Goal: Task Accomplishment & Management: Use online tool/utility

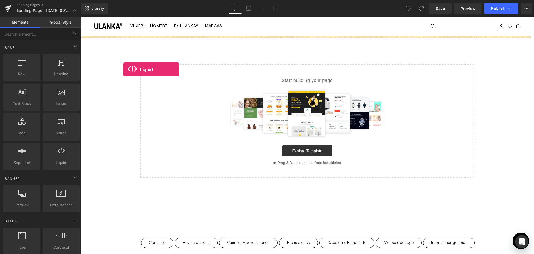
drag, startPoint x: 142, startPoint y: 183, endPoint x: 124, endPoint y: 69, distance: 115.3
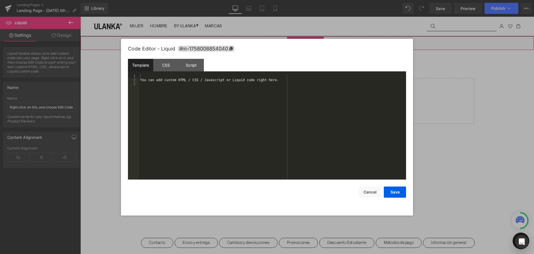
click at [315, 38] on div "Liquid" at bounding box center [307, 43] width 454 height 14
click at [191, 81] on div "You can add custom HTML / CSS / Javascript or Liquid code right here." at bounding box center [272, 130] width 267 height 113
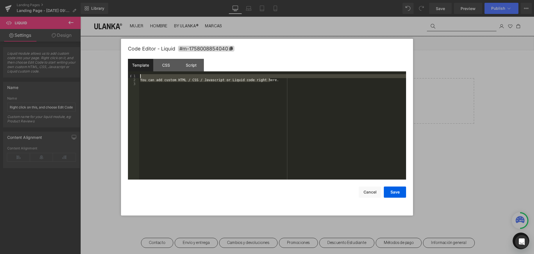
drag, startPoint x: 275, startPoint y: 81, endPoint x: 104, endPoint y: 74, distance: 171.6
click at [104, 74] on body "Liquid You are previewing how the will restyle your page. You can not edit Elem…" at bounding box center [267, 127] width 534 height 254
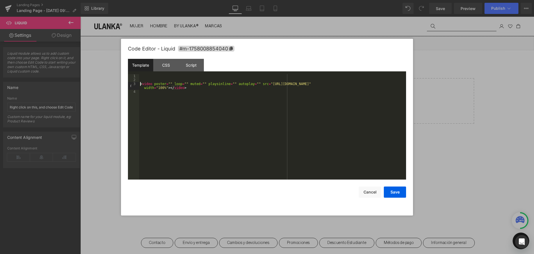
click at [141, 83] on div "< video poster = "" loop = "" muted = "" playsinline = "" autoplay = "" src = "…" at bounding box center [272, 130] width 267 height 113
click at [195, 60] on div "Script" at bounding box center [191, 65] width 25 height 13
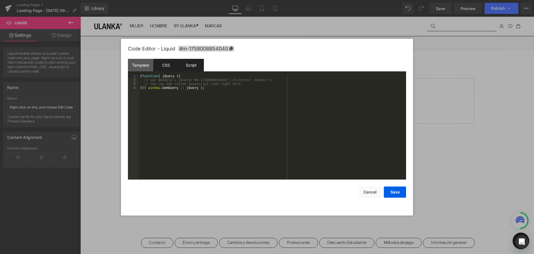
click at [163, 62] on div "CSS" at bounding box center [165, 65] width 25 height 13
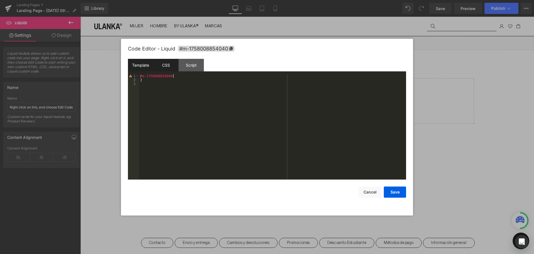
click at [141, 62] on div "Template" at bounding box center [140, 65] width 25 height 13
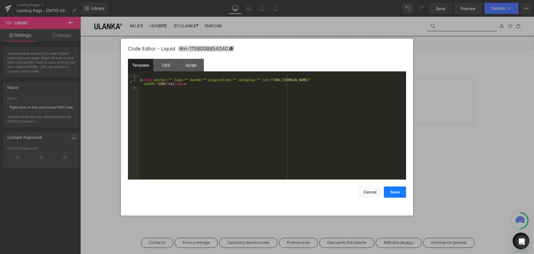
click at [395, 191] on button "Save" at bounding box center [395, 191] width 22 height 11
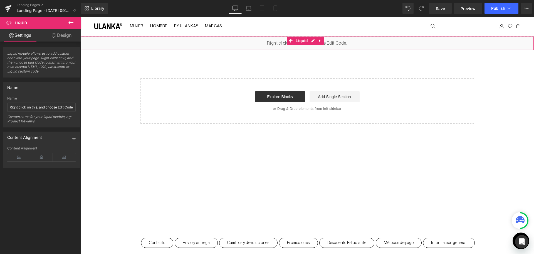
click at [53, 32] on link "Design" at bounding box center [61, 35] width 40 height 13
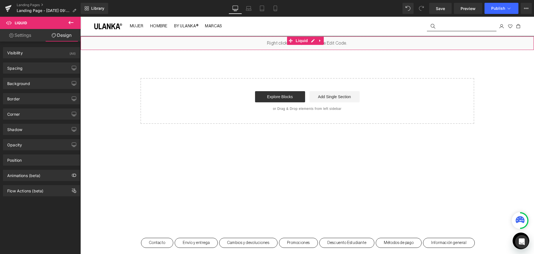
click at [27, 36] on link "Settings" at bounding box center [20, 35] width 40 height 13
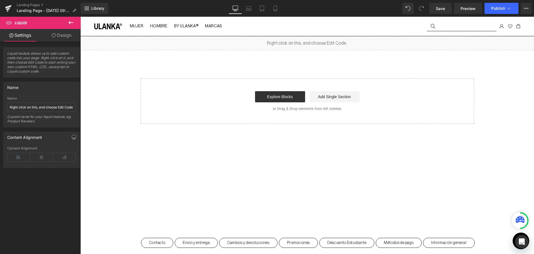
click at [73, 21] on icon at bounding box center [71, 22] width 7 height 7
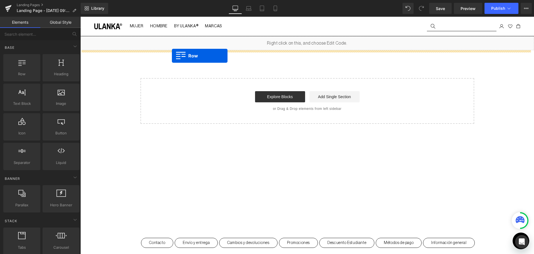
drag, startPoint x: 104, startPoint y: 85, endPoint x: 166, endPoint y: 61, distance: 67.3
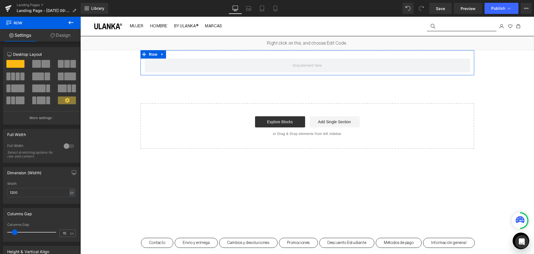
click at [62, 149] on div at bounding box center [68, 145] width 13 height 9
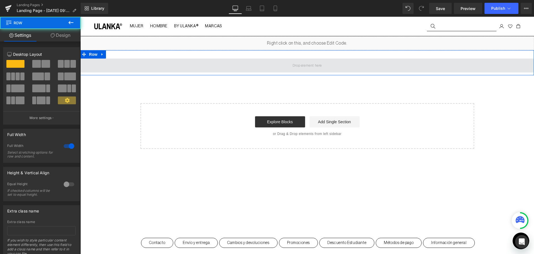
click at [124, 66] on span at bounding box center [307, 65] width 454 height 14
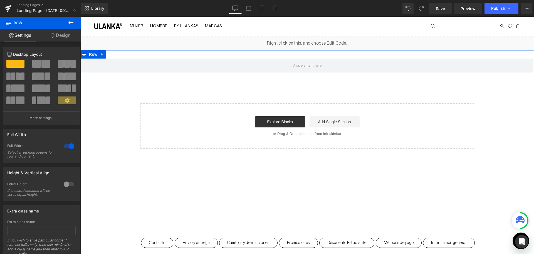
click at [48, 36] on link "Design" at bounding box center [60, 35] width 40 height 13
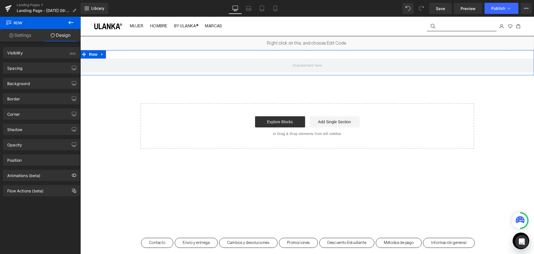
click at [24, 31] on link "Settings" at bounding box center [20, 35] width 40 height 13
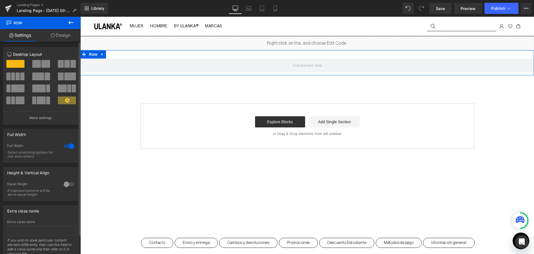
click at [64, 147] on div at bounding box center [68, 145] width 13 height 9
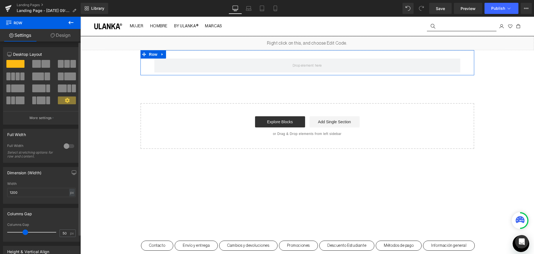
drag, startPoint x: 13, startPoint y: 232, endPoint x: 23, endPoint y: 234, distance: 10.4
click at [23, 234] on span at bounding box center [26, 232] width 6 height 6
click at [65, 142] on div at bounding box center [68, 145] width 13 height 9
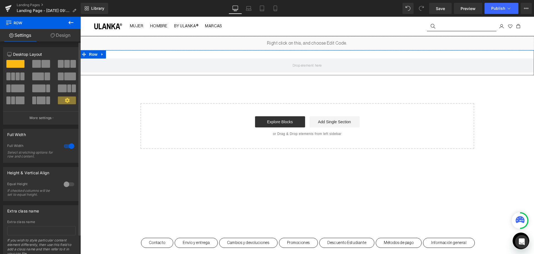
click at [68, 146] on div at bounding box center [68, 145] width 13 height 9
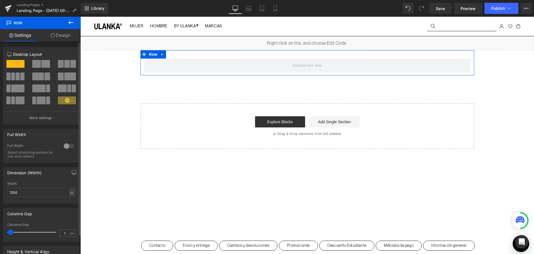
type input "0"
drag, startPoint x: 24, startPoint y: 232, endPoint x: 0, endPoint y: 232, distance: 23.9
click at [0, 232] on div "Columns Gap 0px Columns Gap 0 px" at bounding box center [41, 222] width 83 height 38
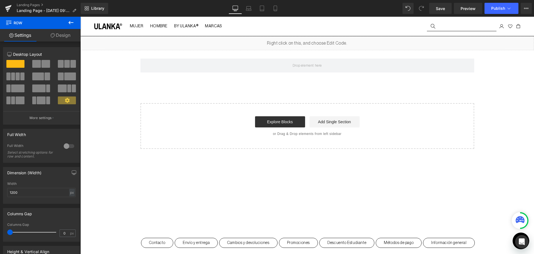
click at [72, 27] on button at bounding box center [70, 23] width 19 height 12
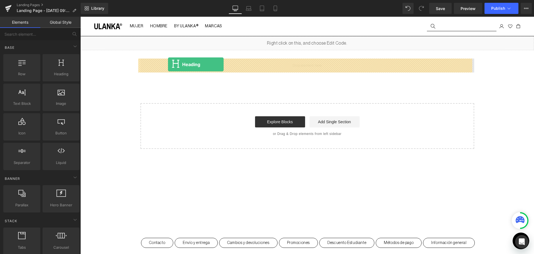
drag, startPoint x: 144, startPoint y: 83, endPoint x: 168, endPoint y: 64, distance: 30.6
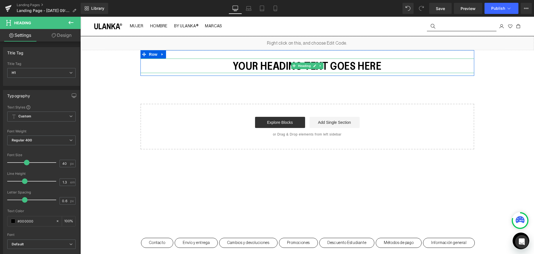
click at [333, 65] on h1 "Your heading text goes here" at bounding box center [308, 65] width 334 height 14
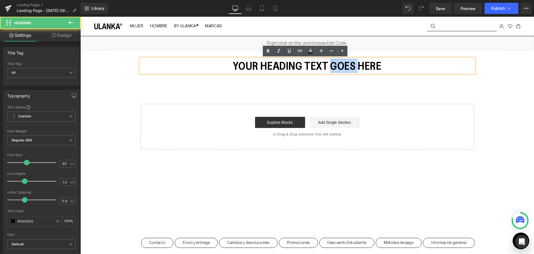
click at [333, 65] on h1 "Your heading text goes here" at bounding box center [308, 65] width 334 height 14
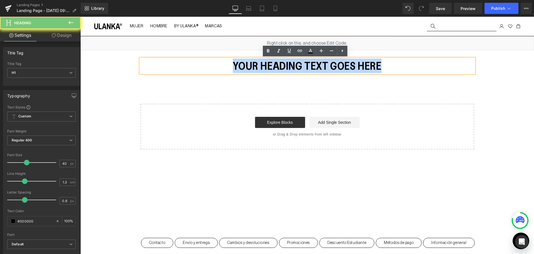
click at [333, 65] on h1 "Your heading text goes here" at bounding box center [308, 65] width 334 height 14
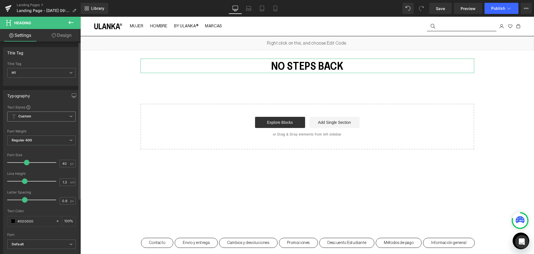
click at [55, 114] on span "Custom Setup Global Style" at bounding box center [41, 116] width 68 height 10
click at [55, 114] on span "Custom Setup Global Style" at bounding box center [40, 116] width 66 height 10
click at [55, 114] on span "Custom Setup Global Style" at bounding box center [41, 116] width 68 height 10
click at [1, 115] on div "Typography Text Styles Custom Custom Setup Global Style Custom Setup Global Sty…" at bounding box center [40, 181] width 81 height 191
click at [36, 138] on span "Regular 400" at bounding box center [41, 140] width 68 height 10
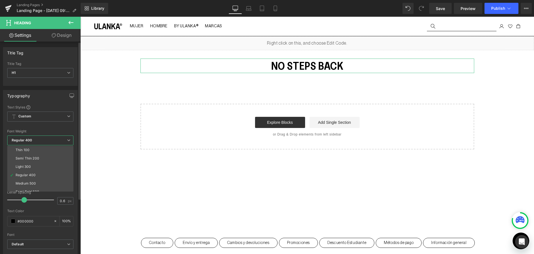
click at [36, 138] on span "Regular 400" at bounding box center [40, 140] width 66 height 10
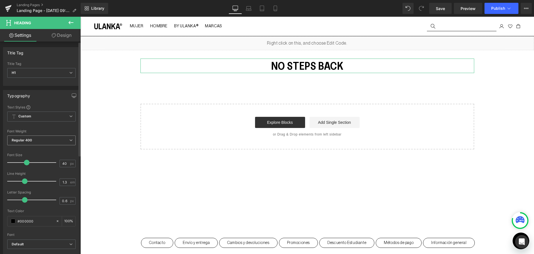
click at [66, 137] on span "Regular 400" at bounding box center [41, 140] width 68 height 10
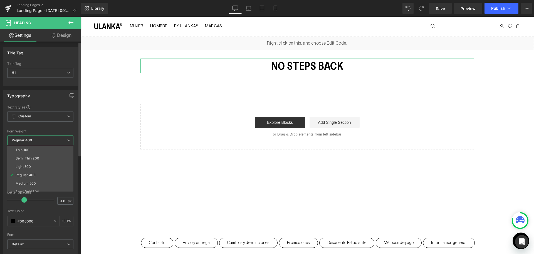
click at [66, 137] on span "Regular 400" at bounding box center [40, 140] width 66 height 10
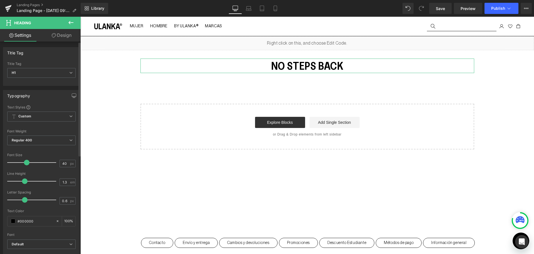
click at [60, 110] on div "Font Default Greed Neue Haas Grotesk Display Pro Default Default Greed Neue Haa…" at bounding box center [41, 172] width 68 height 134
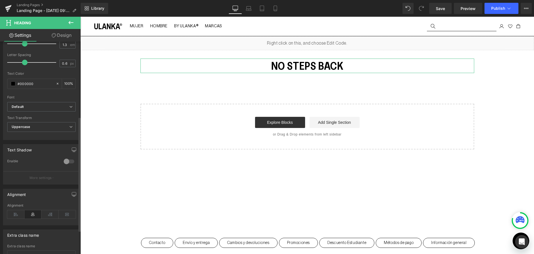
scroll to position [139, 0]
click at [52, 105] on b "Default" at bounding box center [41, 104] width 58 height 5
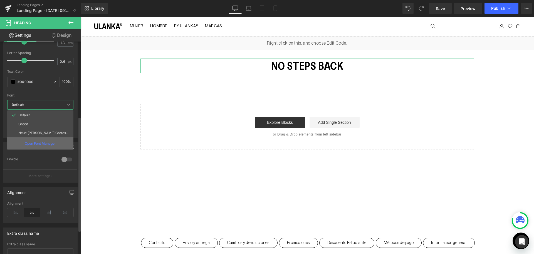
click at [56, 143] on div "Open Font Manager" at bounding box center [40, 143] width 66 height 12
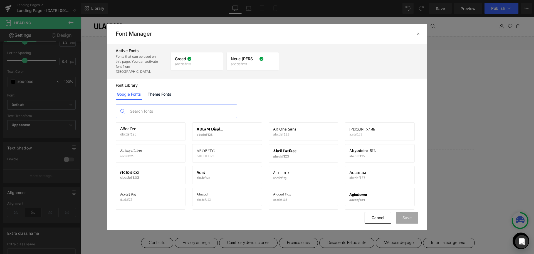
click at [204, 105] on input "text" at bounding box center [182, 111] width 110 height 13
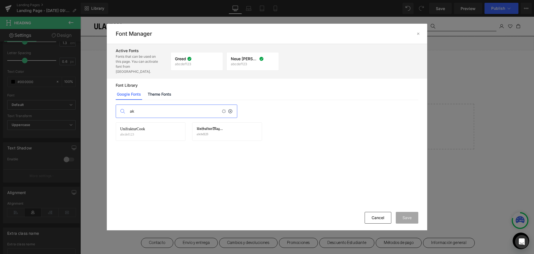
type input "a"
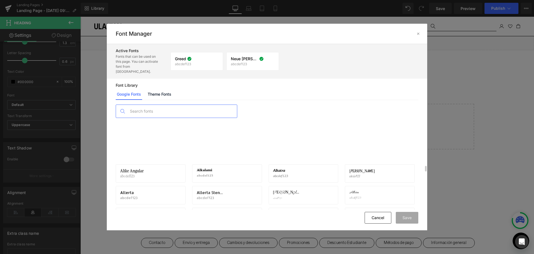
scroll to position [209, 0]
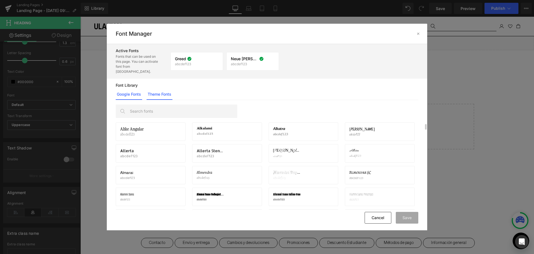
click at [164, 89] on link "Theme Fonts" at bounding box center [160, 94] width 26 height 11
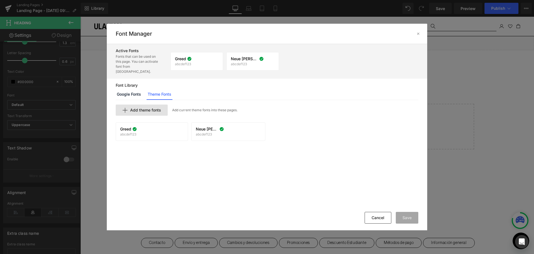
click at [155, 108] on span "Add theme fonts" at bounding box center [145, 110] width 31 height 4
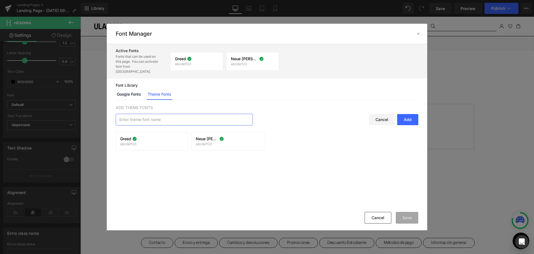
click at [154, 114] on input "text" at bounding box center [184, 119] width 137 height 11
drag, startPoint x: 135, startPoint y: 117, endPoint x: 77, endPoint y: 112, distance: 59.0
click at [77, 112] on div "Font Manager Active Fonts Fonts that can be used on this page. You can activate…" at bounding box center [267, 127] width 534 height 254
paste input "Aktiv Grotesk"
type input "Aktiv Grotesk"
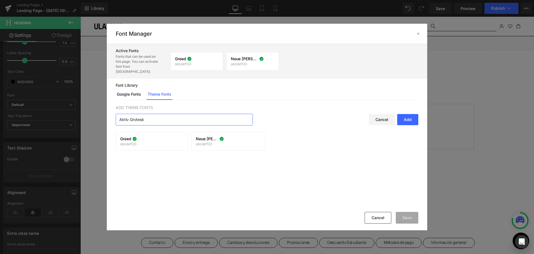
click at [407, 114] on div "Add" at bounding box center [407, 119] width 21 height 11
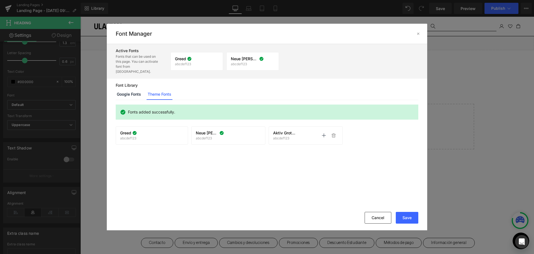
click at [289, 131] on span "Aktiv Grotesk" at bounding box center [284, 133] width 23 height 4
click at [279, 131] on span "Aktiv Grotesk" at bounding box center [284, 133] width 23 height 4
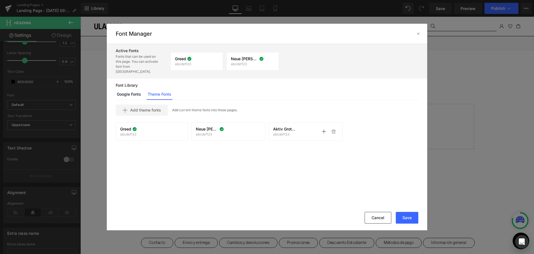
click at [283, 132] on p "abcdef123" at bounding box center [284, 134] width 23 height 4
click at [322, 129] on icon at bounding box center [324, 131] width 4 height 4
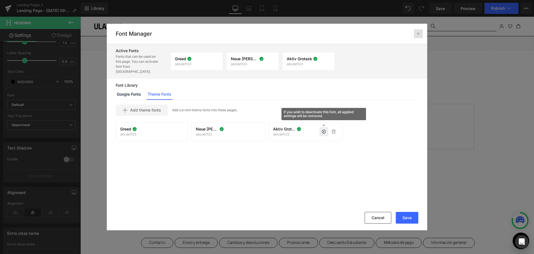
click at [417, 35] on icon at bounding box center [418, 33] width 4 height 4
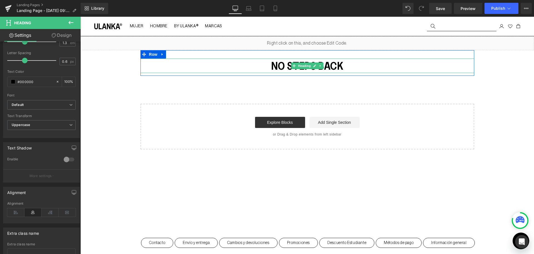
click at [324, 67] on h1 "no steps back" at bounding box center [308, 65] width 334 height 14
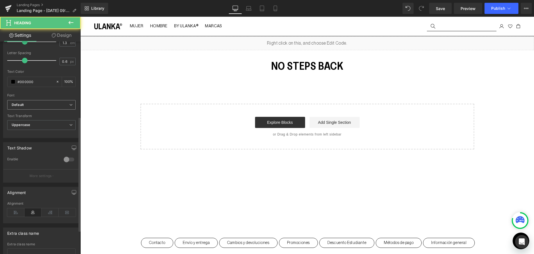
click at [57, 103] on b "Default" at bounding box center [41, 104] width 58 height 5
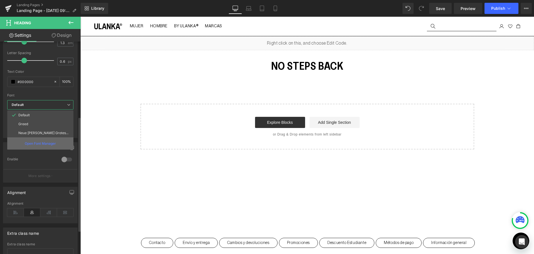
click at [47, 143] on p "Open Font Manager" at bounding box center [40, 143] width 31 height 5
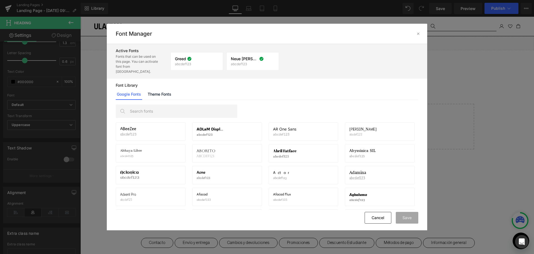
click at [177, 91] on div "Google Fonts Theme Fonts" at bounding box center [267, 94] width 303 height 11
click at [143, 89] on div "Google Fonts Theme Fonts" at bounding box center [267, 94] width 303 height 11
click at [166, 90] on link "Theme Fonts" at bounding box center [160, 94] width 26 height 11
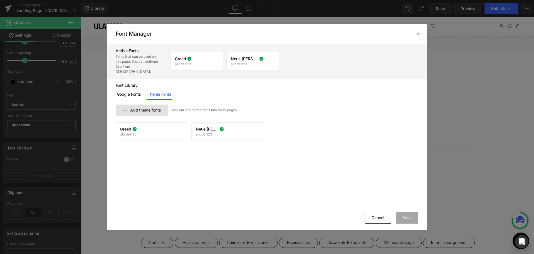
click at [155, 108] on span "Add theme fonts" at bounding box center [145, 110] width 31 height 4
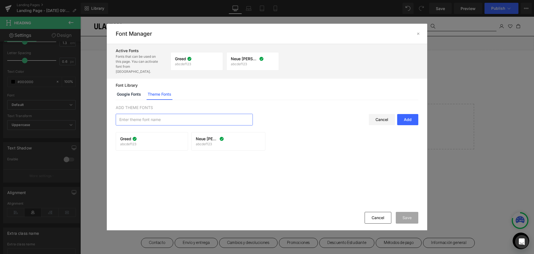
click at [172, 117] on input "text" at bounding box center [184, 119] width 137 height 11
paste input "Aktiv Grotesk"
type input "Aktiv Grotesk"
click at [410, 115] on div "Add" at bounding box center [407, 119] width 21 height 11
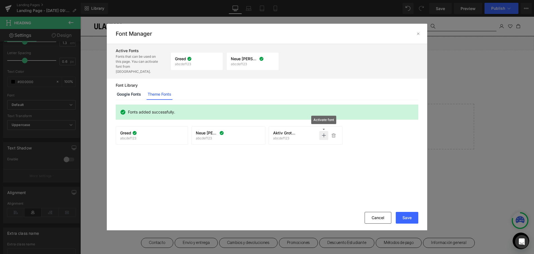
click at [323, 133] on icon at bounding box center [324, 135] width 4 height 4
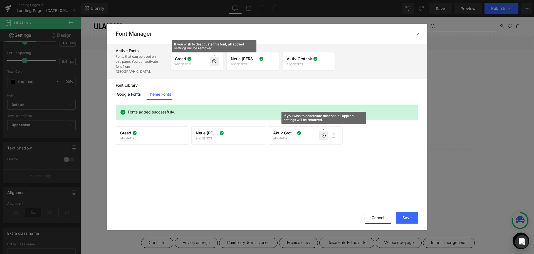
click at [214, 59] on icon at bounding box center [214, 61] width 4 height 4
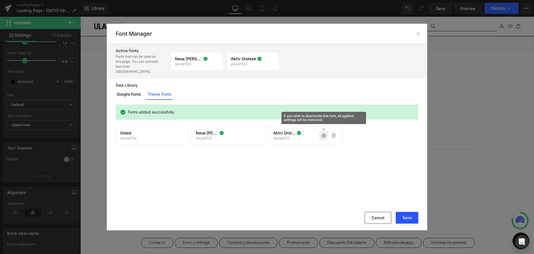
click at [412, 219] on button "Save" at bounding box center [407, 218] width 23 height 12
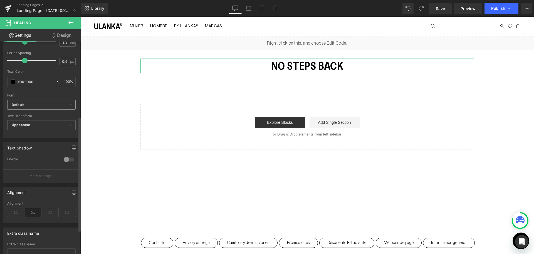
click at [59, 104] on b "Default" at bounding box center [41, 104] width 58 height 5
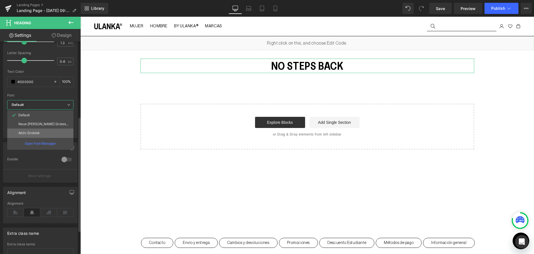
click at [51, 134] on li "Aktiv Grotesk" at bounding box center [40, 132] width 66 height 9
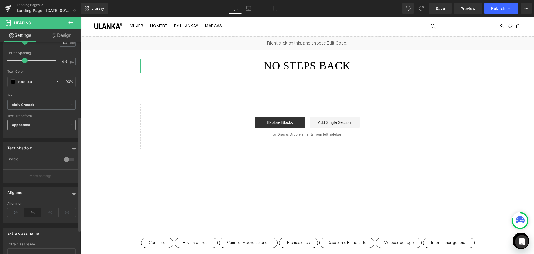
click at [69, 125] on icon at bounding box center [70, 124] width 3 height 3
click at [59, 116] on div "Text Transform" at bounding box center [41, 116] width 68 height 4
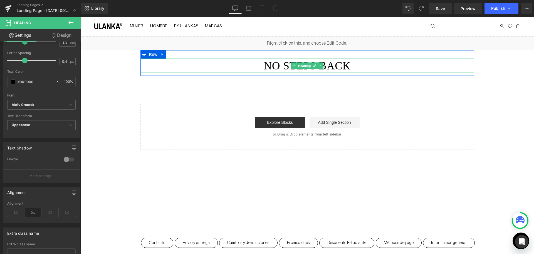
click at [362, 72] on div at bounding box center [308, 72] width 334 height 1
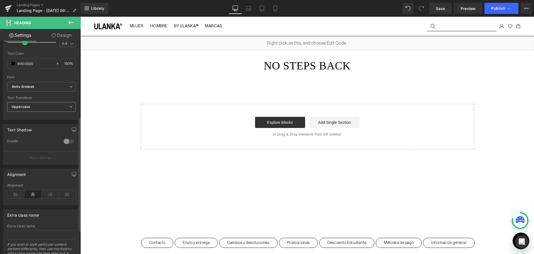
scroll to position [183, 0]
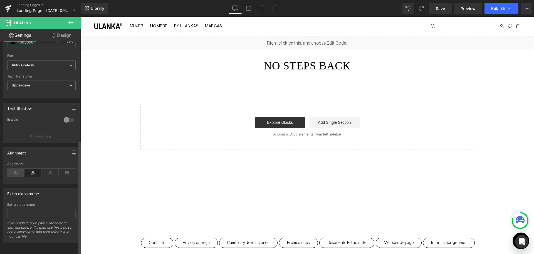
click at [12, 168] on icon at bounding box center [15, 172] width 17 height 8
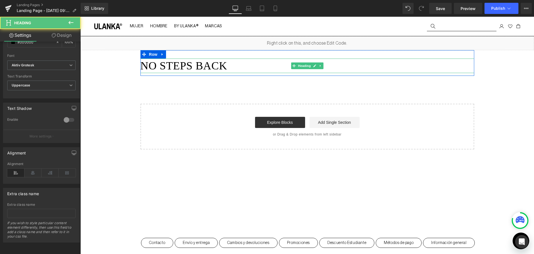
click at [208, 63] on h1 "no steps back" at bounding box center [308, 65] width 334 height 14
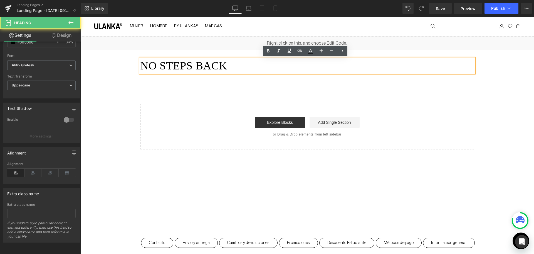
click at [249, 65] on h1 "no steps back" at bounding box center [308, 65] width 334 height 14
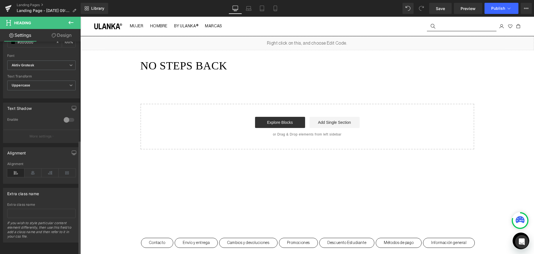
click at [34, 102] on div "Text Shadow 0 Enable #333333 Shadow Color #333333 100 % More settings" at bounding box center [41, 122] width 77 height 40
click at [41, 81] on span "Uppercase" at bounding box center [41, 85] width 68 height 10
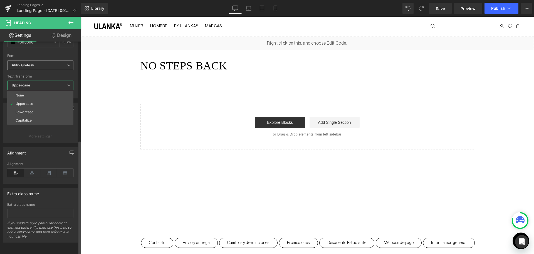
click at [39, 63] on b "Aktiv Grotesk" at bounding box center [39, 65] width 55 height 5
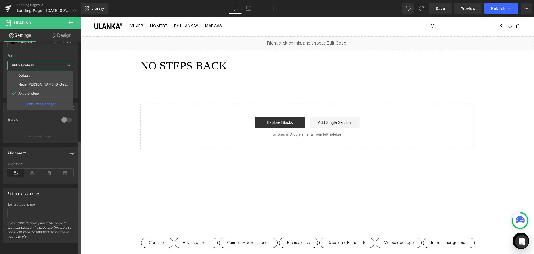
click at [39, 63] on b "Aktiv Grotesk" at bounding box center [39, 65] width 55 height 5
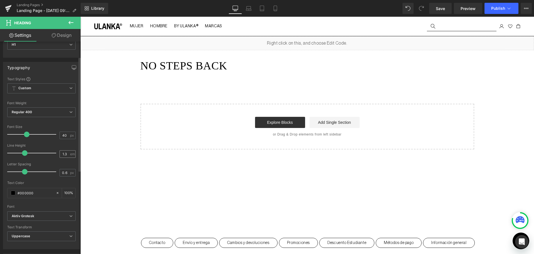
scroll to position [16, 0]
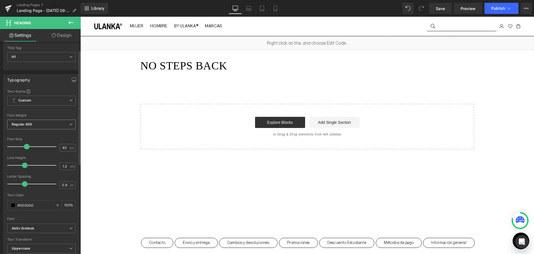
click at [61, 122] on span "Regular 400" at bounding box center [41, 124] width 68 height 10
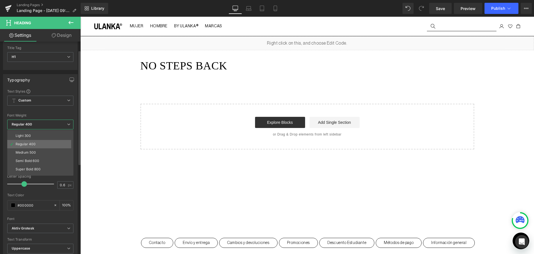
scroll to position [46, 0]
click at [37, 150] on li "Bold 700" at bounding box center [41, 154] width 69 height 8
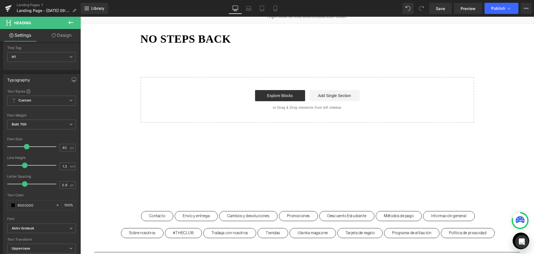
scroll to position [0, 0]
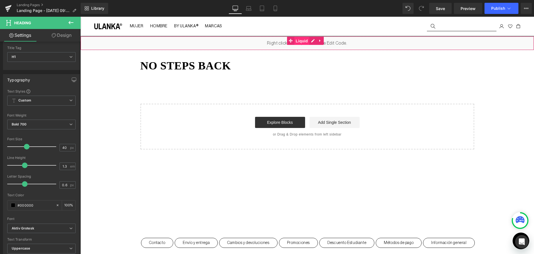
click at [300, 40] on span "Liquid" at bounding box center [301, 41] width 15 height 8
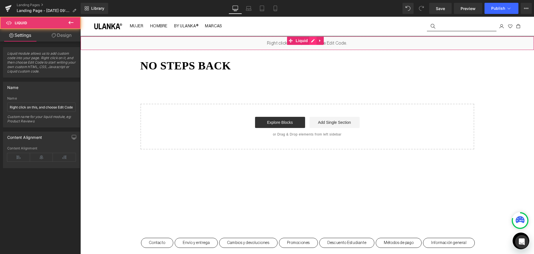
click at [312, 40] on div "Liquid" at bounding box center [307, 43] width 454 height 14
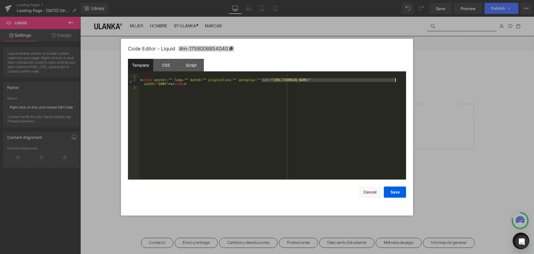
drag, startPoint x: 262, startPoint y: 80, endPoint x: 395, endPoint y: 79, distance: 133.6
click at [395, 79] on div "< video poster = "" loop = "" muted = "" playsinline = "" autoplay = "" src = "…" at bounding box center [272, 130] width 267 height 113
click at [400, 191] on button "Save" at bounding box center [395, 191] width 22 height 11
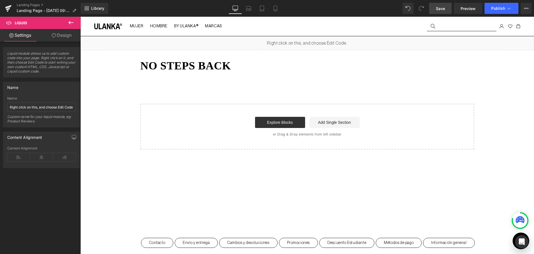
click at [439, 6] on span "Save" at bounding box center [440, 9] width 9 height 6
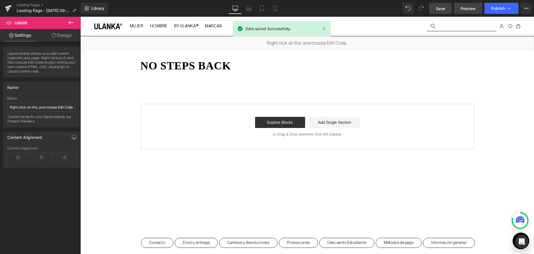
click at [462, 9] on span "Preview" at bounding box center [468, 9] width 15 height 6
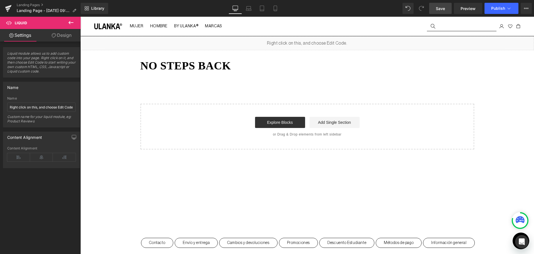
click at [66, 19] on button at bounding box center [70, 23] width 19 height 12
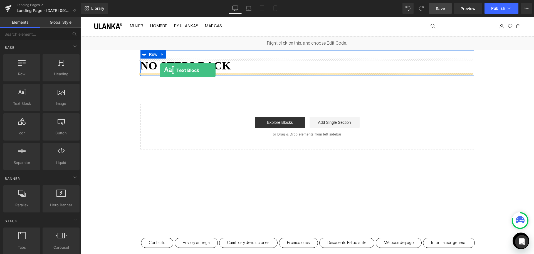
drag, startPoint x: 101, startPoint y: 115, endPoint x: 160, endPoint y: 70, distance: 74.5
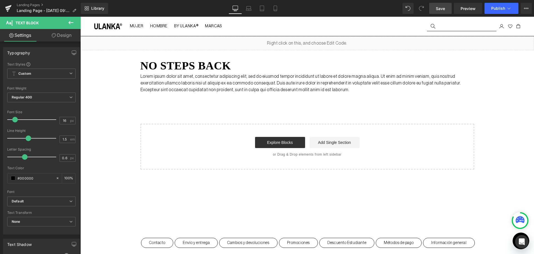
drag, startPoint x: 341, startPoint y: 93, endPoint x: 91, endPoint y: 63, distance: 251.7
click at [91, 63] on div "Liquid no steps back Heading Lorem ipsum dolor sit amet, consectetur adipiscing…" at bounding box center [307, 102] width 454 height 133
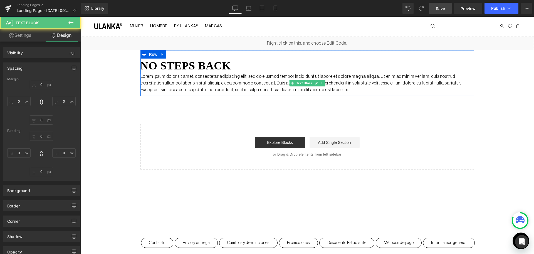
type input "0"
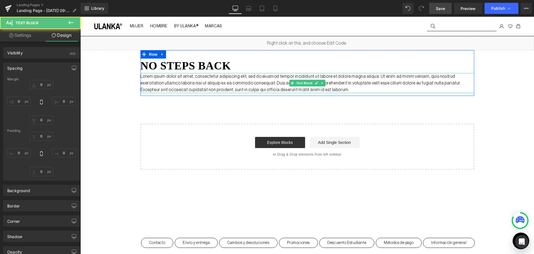
type input "0"
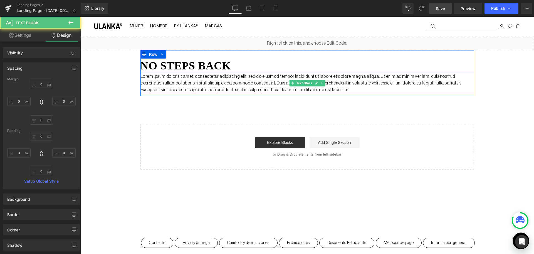
click at [314, 88] on p "Lorem ipsum dolor sit amet, consectetur adipiscing elit, sed do eiusmod tempor …" at bounding box center [308, 83] width 334 height 20
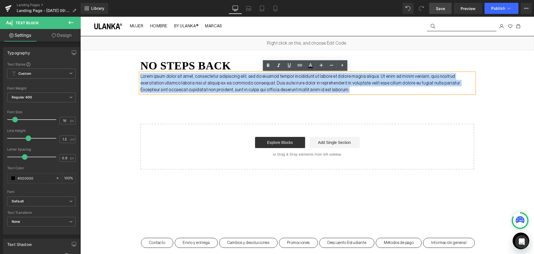
drag, startPoint x: 318, startPoint y: 88, endPoint x: 119, endPoint y: 51, distance: 202.7
click at [119, 51] on div "Liquid no steps back Heading Lorem ipsum dolor sit amet, consectetur adipiscing…" at bounding box center [307, 102] width 454 height 133
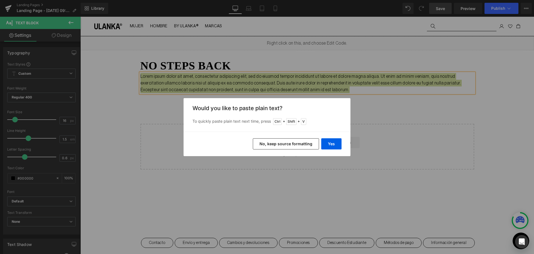
click at [296, 145] on button "No, keep source formatting" at bounding box center [286, 143] width 66 height 11
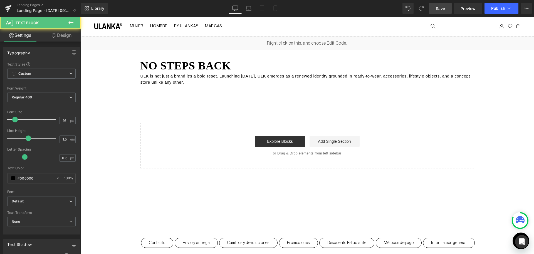
drag, startPoint x: 221, startPoint y: 83, endPoint x: 119, endPoint y: 68, distance: 103.5
click at [119, 68] on div "Liquid no steps back Heading ULK is not just a brand it's a bold reset. Launchi…" at bounding box center [307, 102] width 454 height 132
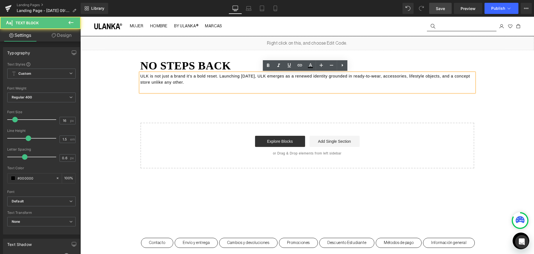
click at [143, 73] on div "ULK is not just a brand it's a bold reset. Launching [DATE], ULK emerges as a r…" at bounding box center [308, 82] width 334 height 19
click at [115, 64] on div "Liquid no steps back Heading ULK is not just a brand it's a bold reset. Launchi…" at bounding box center [307, 102] width 454 height 132
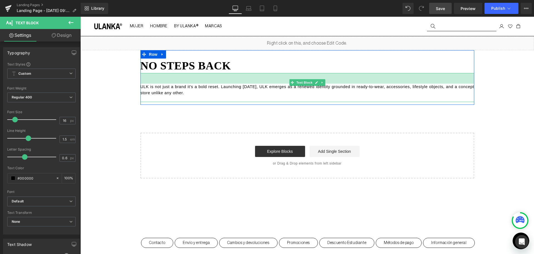
drag, startPoint x: 171, startPoint y: 73, endPoint x: 171, endPoint y: 84, distance: 10.6
click at [171, 84] on div "ULK is not just a brand it's a bold reset. Launching September 2025, ULK emerge…" at bounding box center [308, 87] width 334 height 29
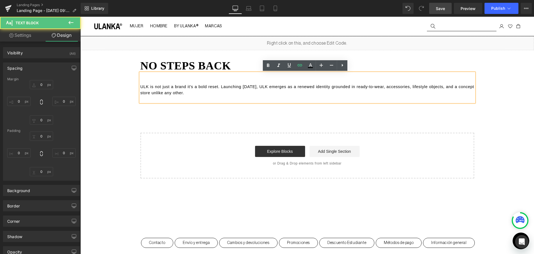
type input "0"
type input "38"
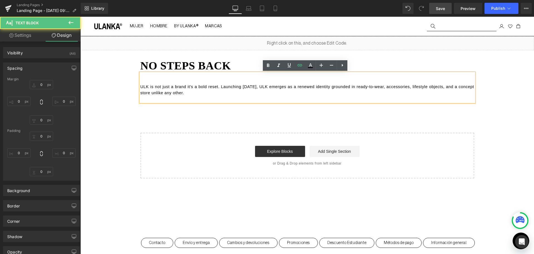
type input "0"
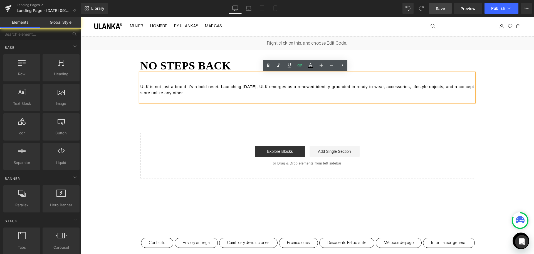
click at [213, 117] on div "Liquid no steps back Heading ULK is not just a brand it's a bold reset. Launchi…" at bounding box center [307, 107] width 454 height 142
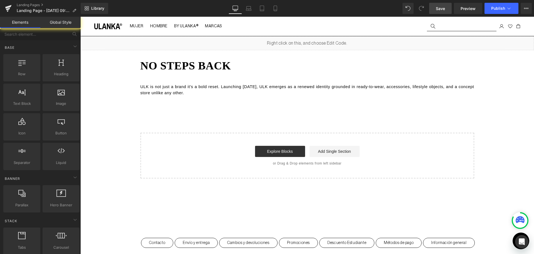
click at [182, 92] on span "ULK is not just a brand it's a bold reset. Launching [DATE], ULK emerges as a r…" at bounding box center [308, 89] width 335 height 11
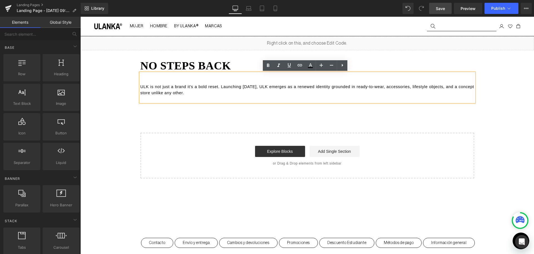
click at [213, 114] on div "Liquid no steps back Heading ULK is not just a brand it's a bold reset. Launchi…" at bounding box center [307, 107] width 454 height 142
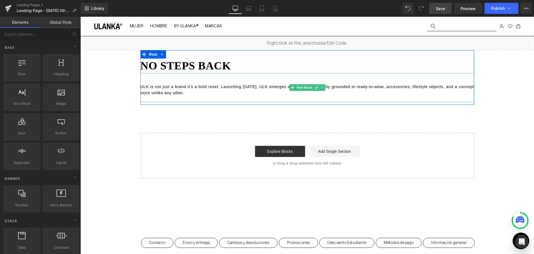
click at [206, 93] on p "ULK is not just a brand it's a bold reset. Launching [DATE], ULK emerges as a r…" at bounding box center [308, 89] width 334 height 12
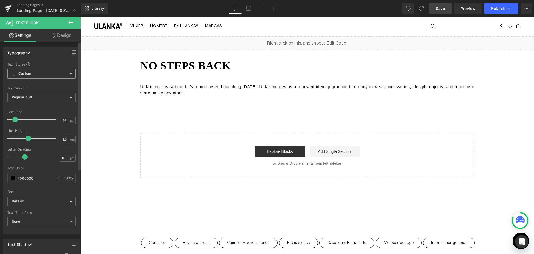
click at [36, 73] on span "Custom Setup Global Style" at bounding box center [41, 73] width 68 height 10
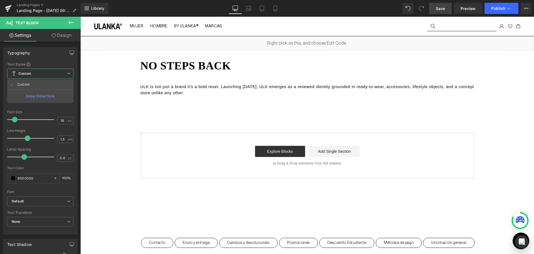
click at [84, 64] on body "Ir directamente al contenido Tu carrito esta vacío Cerrar SEGUIR COMPRANDO ¿Tie…" at bounding box center [307, 182] width 454 height 331
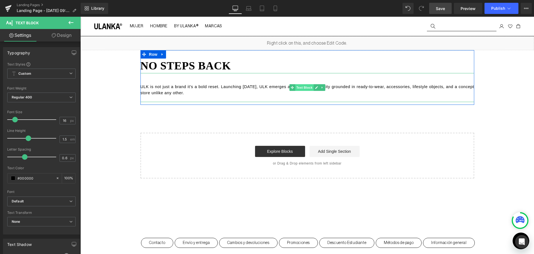
click at [300, 89] on span "Text Block" at bounding box center [304, 87] width 18 height 7
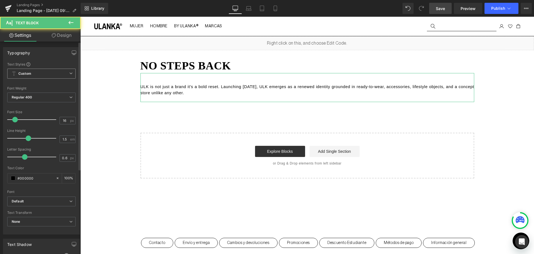
click at [37, 72] on span "Custom Setup Global Style" at bounding box center [41, 73] width 68 height 10
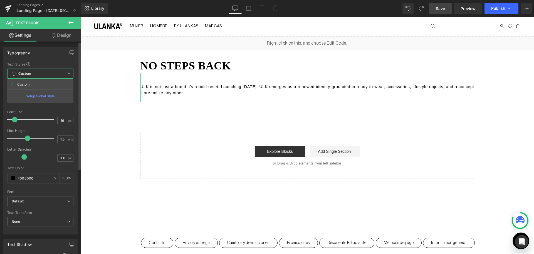
click at [28, 95] on div "Setup Global Style" at bounding box center [40, 95] width 66 height 13
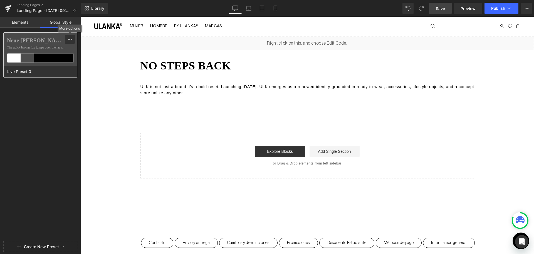
click at [68, 38] on icon at bounding box center [70, 39] width 4 height 4
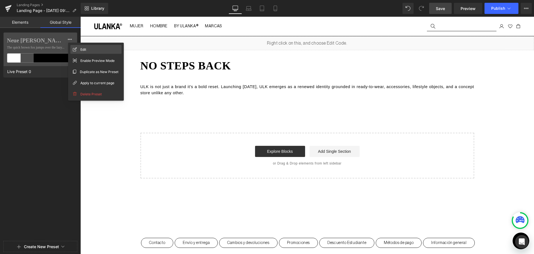
click at [87, 51] on div "Edit" at bounding box center [95, 49] width 51 height 9
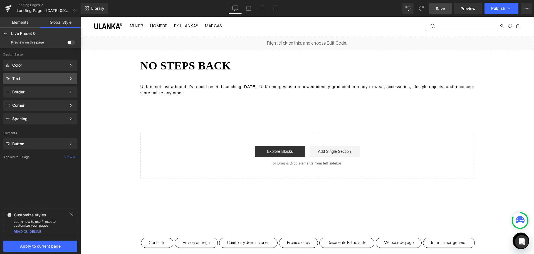
click at [41, 80] on div "Text Color Style Define a color palette and apply it to your pages 1 of 3 Next" at bounding box center [40, 78] width 74 height 11
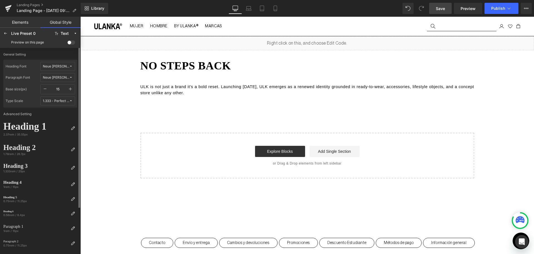
click at [64, 63] on button "Neue [PERSON_NAME] Grotesk Display Pro" at bounding box center [57, 66] width 35 height 9
click at [50, 94] on label "Aktiv Grotesk" at bounding box center [52, 95] width 22 height 4
click at [59, 76] on div "Neue [PERSON_NAME] Grotesk Display Pro" at bounding box center [56, 77] width 26 height 4
click at [55, 102] on div "Aktiv Grotesk" at bounding box center [52, 106] width 41 height 9
click at [22, 22] on link "Elements" at bounding box center [20, 22] width 40 height 11
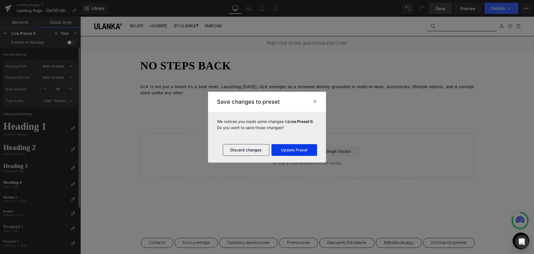
click at [286, 147] on button "Update Preset" at bounding box center [295, 150] width 46 height 12
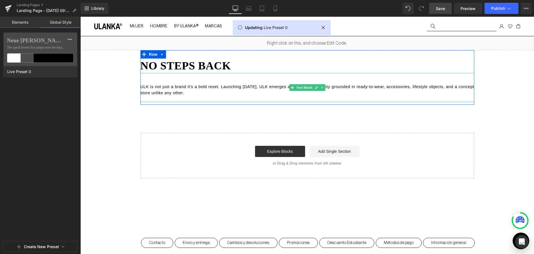
click at [253, 95] on p "ULK is not just a brand it's a bold reset. Launching [DATE], ULK emerges as a r…" at bounding box center [308, 89] width 334 height 12
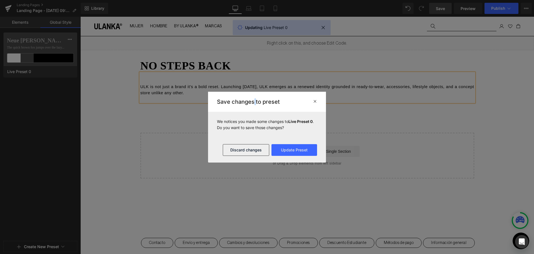
click at [253, 95] on div "Save changes to preset" at bounding box center [267, 102] width 118 height 20
click at [299, 146] on button "Update Preset" at bounding box center [295, 150] width 46 height 12
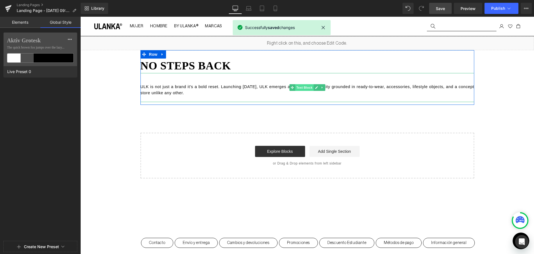
click at [301, 87] on span "Text Block" at bounding box center [304, 87] width 18 height 7
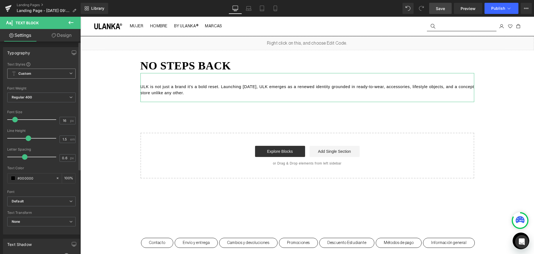
click at [43, 73] on span "Custom Setup Global Style" at bounding box center [41, 73] width 68 height 10
click at [60, 197] on span "Default" at bounding box center [40, 201] width 66 height 10
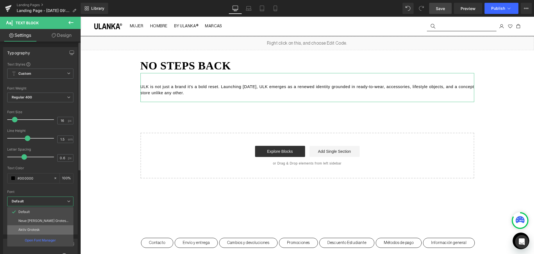
click at [58, 229] on li "Aktiv Grotesk" at bounding box center [40, 229] width 66 height 9
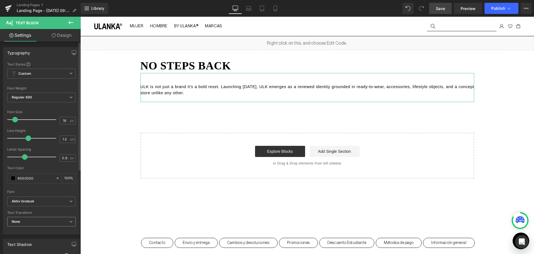
click at [38, 220] on span "None" at bounding box center [41, 222] width 68 height 10
click at [39, 96] on span "Regular 400" at bounding box center [40, 97] width 66 height 10
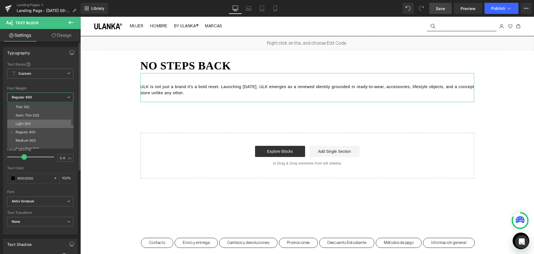
click at [35, 122] on li "Light 300" at bounding box center [41, 123] width 69 height 8
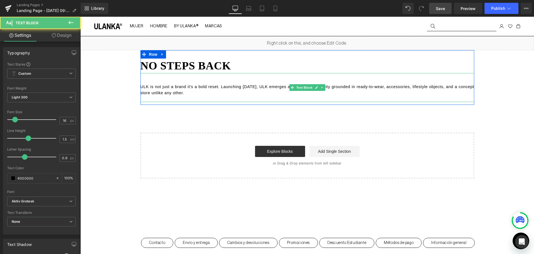
click at [188, 94] on span "ULK is not just a brand it's a bold reset. Launching [DATE], ULK emerges as a r…" at bounding box center [308, 89] width 335 height 11
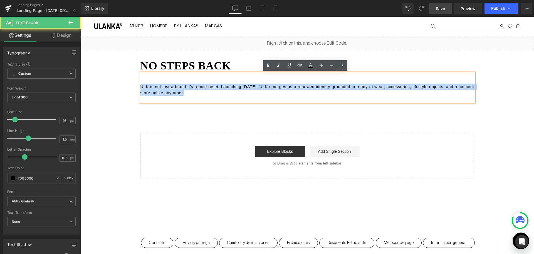
drag, startPoint x: 233, startPoint y: 97, endPoint x: 121, endPoint y: 84, distance: 113.2
click at [121, 84] on div "Liquid no steps back Heading ULK is not just a brand it's a bold reset. Launchi…" at bounding box center [307, 107] width 454 height 142
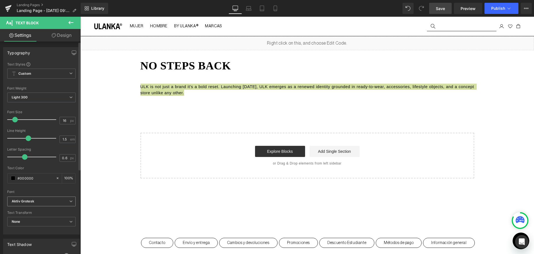
click at [44, 200] on b "Aktiv Grotesk" at bounding box center [41, 201] width 58 height 5
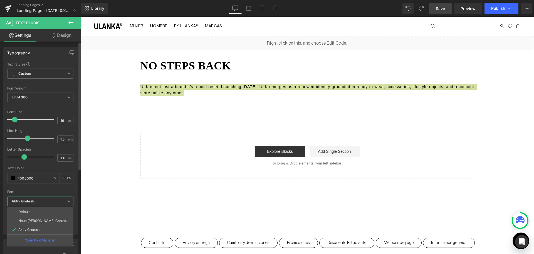
click at [47, 201] on b "Aktiv Grotesk" at bounding box center [39, 201] width 55 height 5
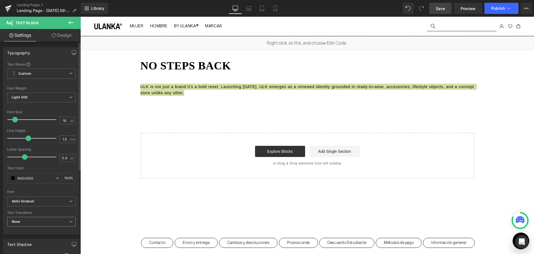
click at [56, 222] on span "None" at bounding box center [41, 222] width 68 height 10
click at [58, 71] on span "Custom Setup Global Style" at bounding box center [40, 73] width 66 height 10
click at [56, 68] on div "Font Default Neue Haas Grotesk Display Pro Aktiv Grotesk Aktiv Grotesk Default …" at bounding box center [41, 129] width 68 height 134
click at [60, 91] on div "Font Weight Light 300 Thin 100 Semi Thin 200 Light 300 Regular 400 Medium 500 S…" at bounding box center [41, 97] width 68 height 22
click at [60, 96] on span "Light 300" at bounding box center [41, 97] width 68 height 10
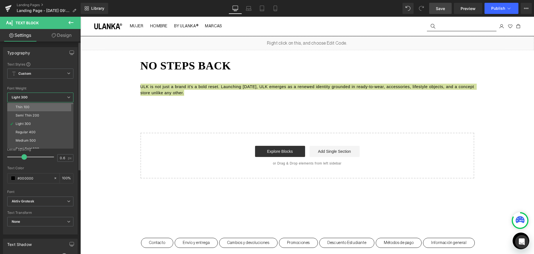
click at [61, 109] on li "Thin 100" at bounding box center [41, 107] width 69 height 8
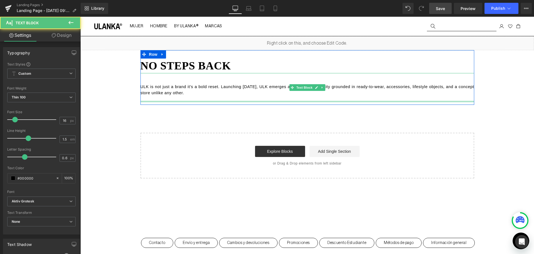
click at [252, 101] on div "ULK is not just a brand it's a bold reset. Launching September 2025, ULK emerge…" at bounding box center [308, 87] width 334 height 29
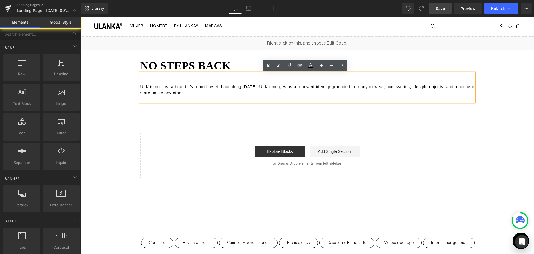
click at [326, 122] on div "Liquid no steps back Heading ULK is not just a brand it's a bold reset. Launchi…" at bounding box center [307, 107] width 454 height 142
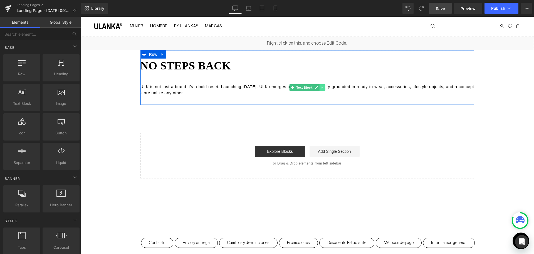
click at [321, 86] on icon at bounding box center [322, 87] width 3 height 3
click at [322, 87] on link at bounding box center [325, 87] width 6 height 7
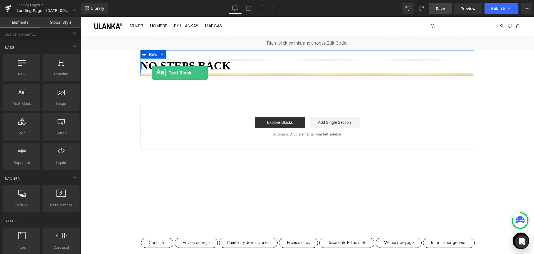
drag, startPoint x: 109, startPoint y: 118, endPoint x: 152, endPoint y: 73, distance: 62.4
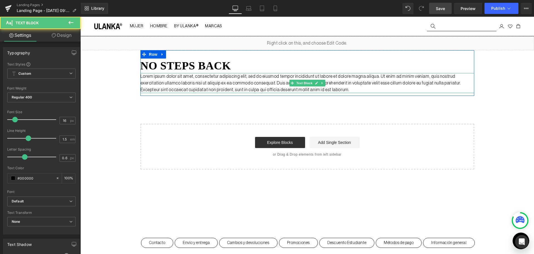
click at [321, 91] on p "Lorem ipsum dolor sit amet, consectetur adipiscing elit, sed do eiusmod tempor …" at bounding box center [308, 83] width 334 height 20
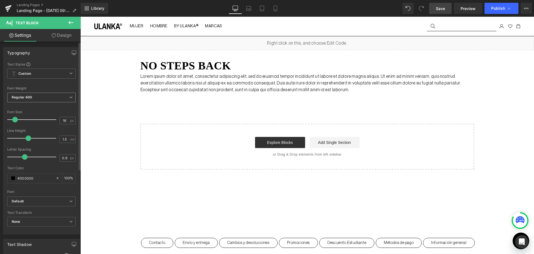
click at [60, 104] on div "Regular 400 Thin 100 Semi Thin 200 Light 300 Regular 400 Medium 500 Semi Bold 6…" at bounding box center [41, 98] width 68 height 13
click at [61, 99] on span "Regular 400" at bounding box center [41, 97] width 68 height 10
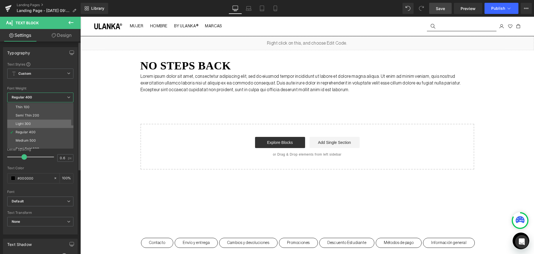
click at [45, 122] on li "Light 300" at bounding box center [41, 123] width 69 height 8
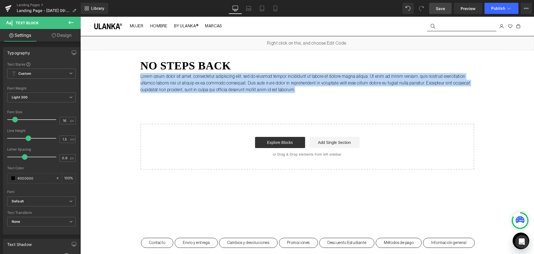
drag, startPoint x: 298, startPoint y: 91, endPoint x: 130, endPoint y: 61, distance: 170.9
click at [130, 61] on div "Liquid no steps back Heading Lorem ipsum dolor sit amet, consectetur adipiscing…" at bounding box center [307, 102] width 454 height 133
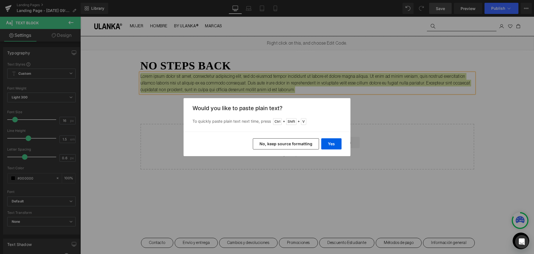
click at [308, 146] on button "No, keep source formatting" at bounding box center [286, 143] width 66 height 11
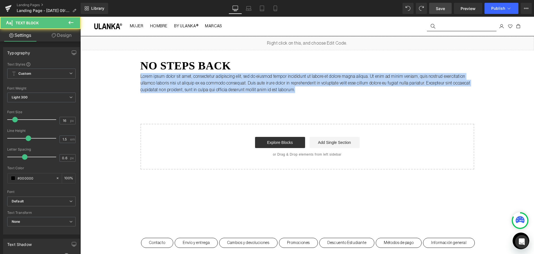
drag, startPoint x: 294, startPoint y: 89, endPoint x: 126, endPoint y: 58, distance: 171.7
click at [126, 58] on div "Liquid no steps back Heading Lorem ipsum dolor sit amet, consectetur adipiscing…" at bounding box center [307, 102] width 454 height 133
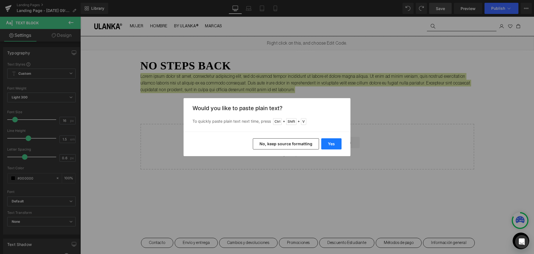
click at [340, 146] on button "Yes" at bounding box center [331, 143] width 20 height 11
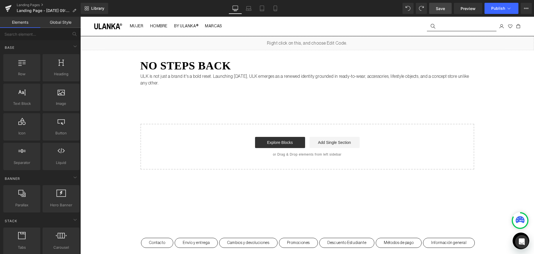
click at [172, 109] on div "Liquid no steps back Heading ULK is not just a brand it's a bold reset. Launchi…" at bounding box center [307, 102] width 454 height 133
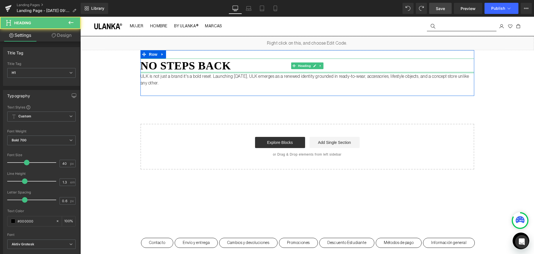
click at [189, 72] on div at bounding box center [308, 72] width 334 height 1
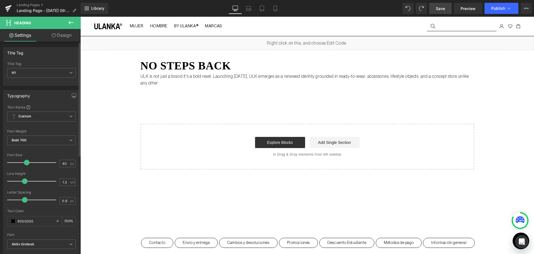
drag, startPoint x: 77, startPoint y: 60, endPoint x: 48, endPoint y: 50, distance: 30.3
click at [77, 60] on div "Title Tag H1 H2 H3 H4 H5 H6 Title Tag H1 H1 H2 H3 H4 H5 H6" at bounding box center [41, 66] width 77 height 39
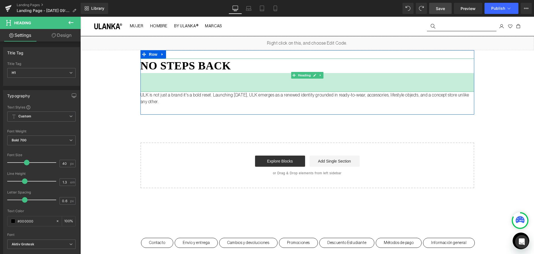
drag, startPoint x: 140, startPoint y: 73, endPoint x: 139, endPoint y: 91, distance: 18.6
click at [141, 91] on div "no steps back Heading 67px ULK is not just a brand it's a bold reset. Launching…" at bounding box center [308, 82] width 334 height 64
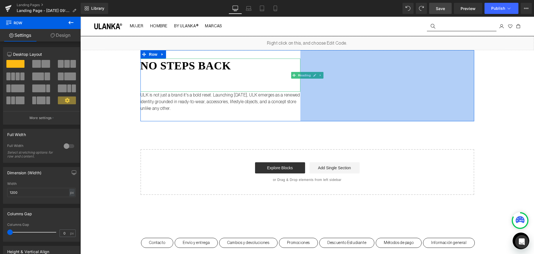
drag, startPoint x: 472, startPoint y: 100, endPoint x: 298, endPoint y: 102, distance: 174.0
click at [298, 102] on div "no steps back Heading 67px ULK is not just a brand it's a bold reset. Launching…" at bounding box center [308, 85] width 334 height 71
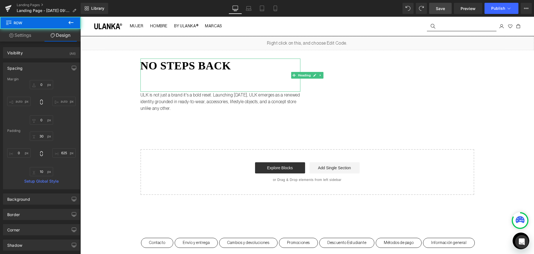
click at [327, 137] on div "Liquid no steps back Heading 67px ULK is not just a brand it's a bold reset. La…" at bounding box center [307, 115] width 454 height 158
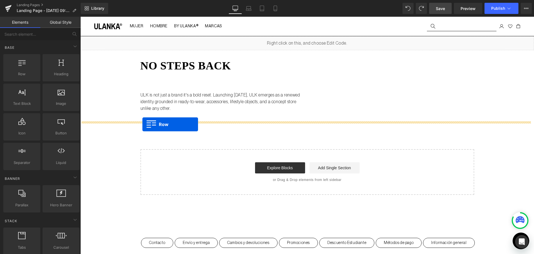
drag, startPoint x: 114, startPoint y: 108, endPoint x: 142, endPoint y: 124, distance: 32.4
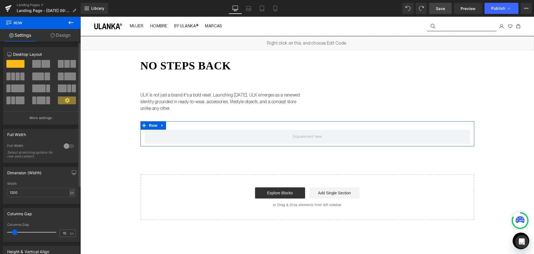
click at [37, 61] on span at bounding box center [36, 64] width 9 height 8
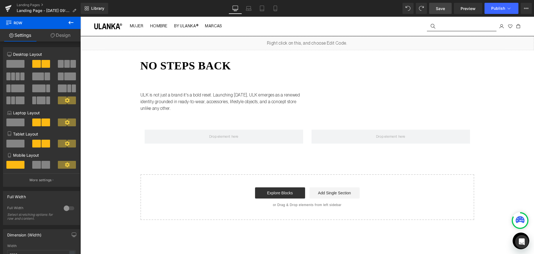
click at [73, 24] on icon at bounding box center [71, 22] width 7 height 7
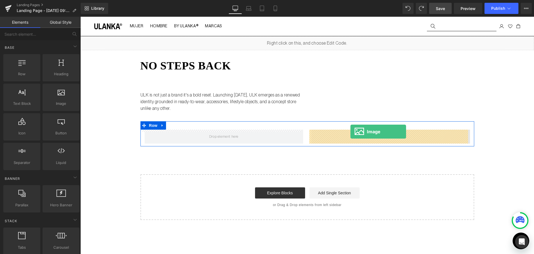
drag, startPoint x: 145, startPoint y: 114, endPoint x: 351, endPoint y: 131, distance: 206.4
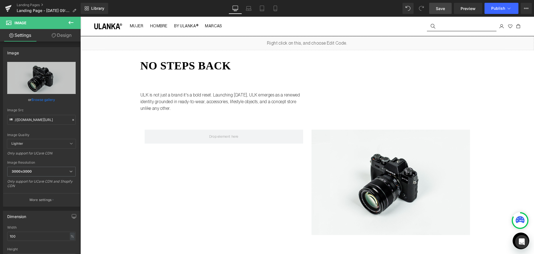
click at [69, 21] on icon at bounding box center [71, 22] width 7 height 7
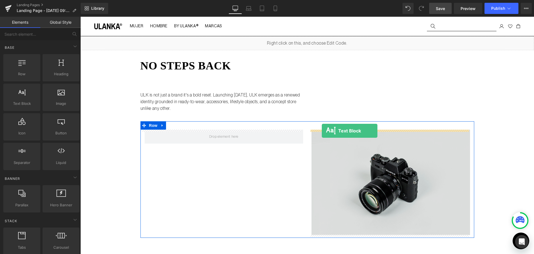
drag, startPoint x: 102, startPoint y: 107, endPoint x: 321, endPoint y: 131, distance: 220.6
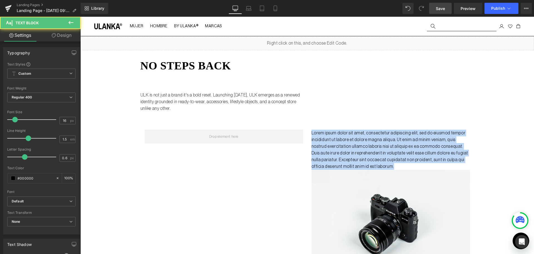
drag, startPoint x: 391, startPoint y: 166, endPoint x: 260, endPoint y: 121, distance: 138.5
click at [260, 121] on div "Liquid no steps back Heading 67px ULK is not just a brand it's a bold reset. La…" at bounding box center [307, 193] width 454 height 315
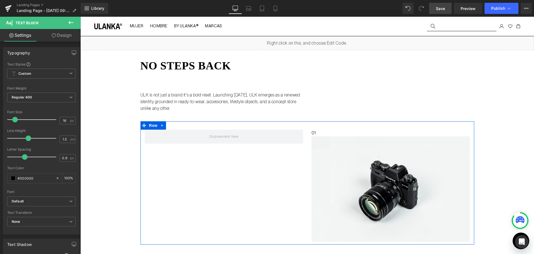
click at [301, 149] on div "01 Text Block Image Row" at bounding box center [308, 182] width 334 height 123
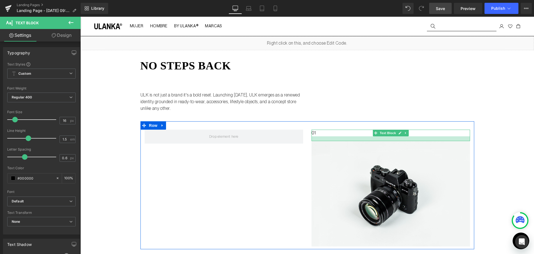
drag, startPoint x: 327, startPoint y: 135, endPoint x: 328, endPoint y: 139, distance: 4.8
click at [328, 139] on div at bounding box center [391, 138] width 159 height 5
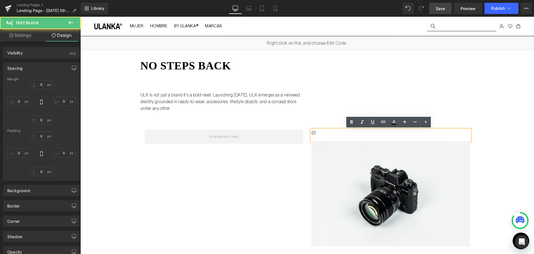
type input "0"
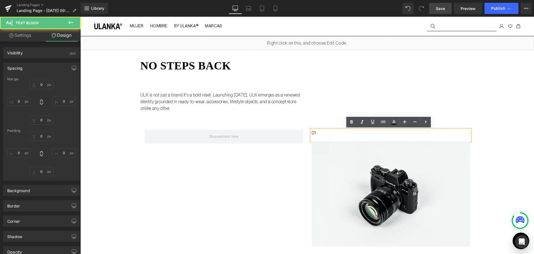
type input "0"
type input "17"
type input "0"
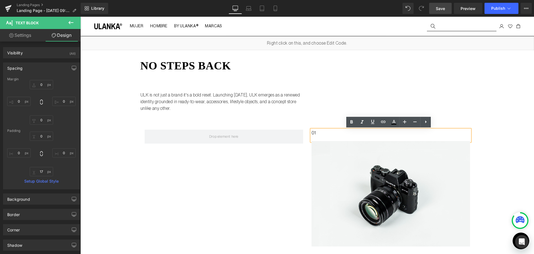
click at [312, 131] on p "01" at bounding box center [391, 132] width 159 height 7
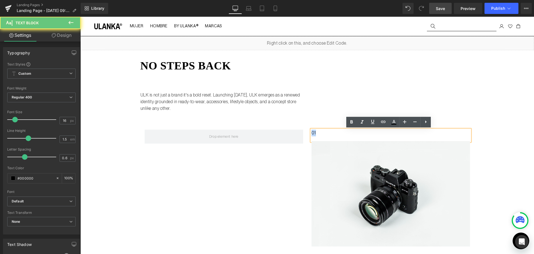
click at [312, 131] on p "01" at bounding box center [391, 132] width 159 height 7
click at [312, 132] on div "01" at bounding box center [391, 134] width 159 height 11
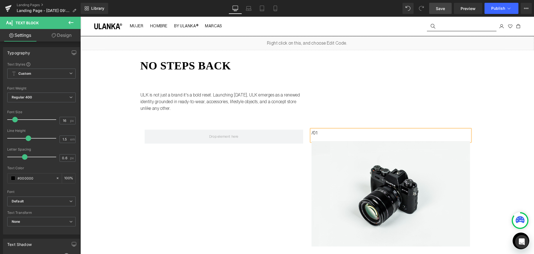
click at [283, 174] on div "/01 Text Block Image Row" at bounding box center [308, 185] width 334 height 128
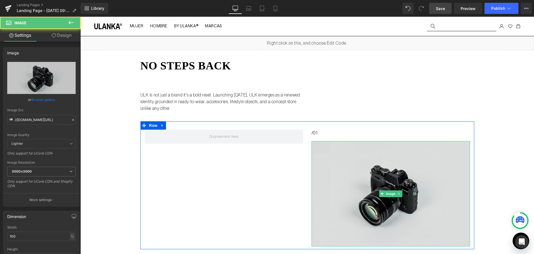
click at [340, 196] on img at bounding box center [391, 193] width 159 height 105
click at [365, 181] on img at bounding box center [391, 193] width 159 height 105
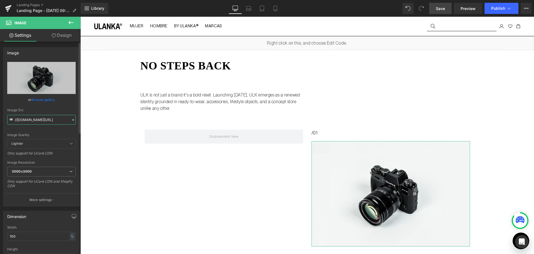
click at [34, 120] on input "//[DOMAIN_NAME][URL]" at bounding box center [41, 120] width 68 height 10
paste input "https://cdn.shopify.com/s/files/1/0661/3830/8872/files/2025_07_30_ULK_LONDON_01…"
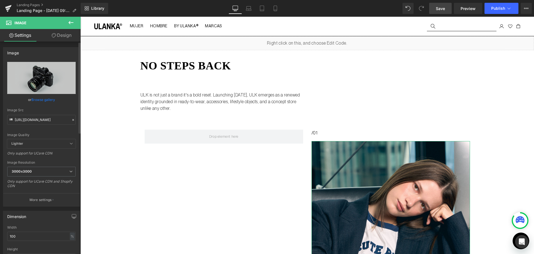
click at [39, 126] on div "Image Quality Lighter Lightest Lighter Lighter Lightest Only support for UCare …" at bounding box center [41, 100] width 68 height 77
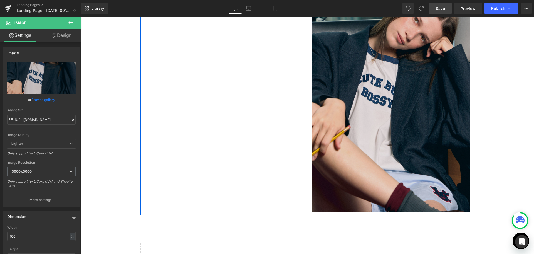
type input "https://cdn.shopify.com/s/files/1/0661/3830/8872/files/2025_07_30_ULK_LONDON_01…"
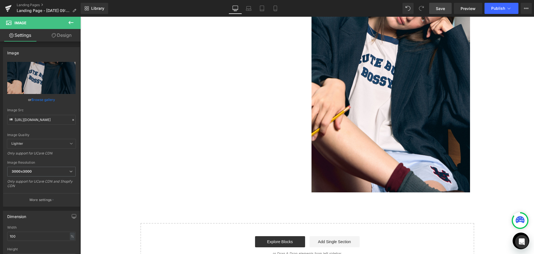
scroll to position [195, 0]
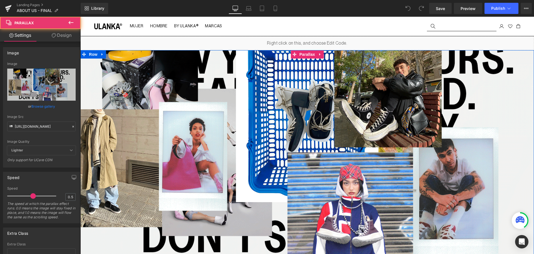
click at [430, 95] on div at bounding box center [307, 147] width 454 height 254
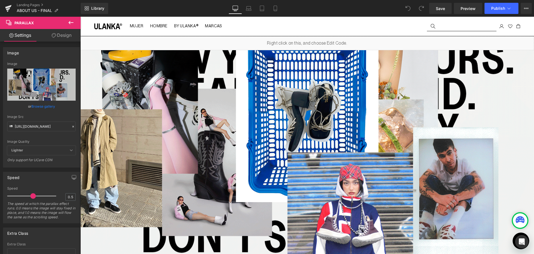
click at [315, 38] on div "Liquid" at bounding box center [307, 43] width 454 height 14
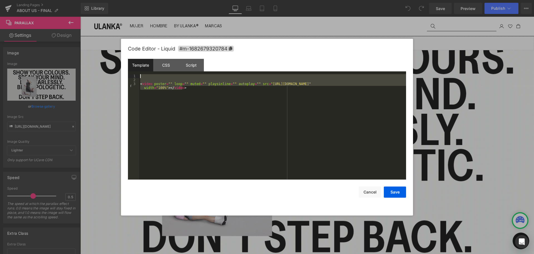
drag, startPoint x: 193, startPoint y: 92, endPoint x: 134, endPoint y: 67, distance: 63.8
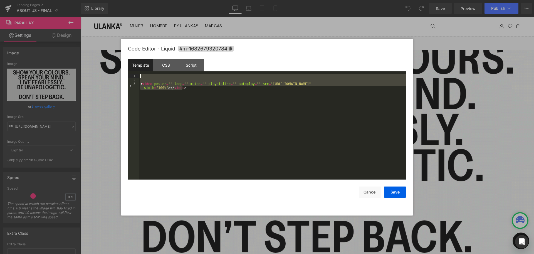
click at [134, 67] on div "Template CSS Script Data 1 2 3 < video poster = "" loop = "" muted = "" playsin…" at bounding box center [267, 119] width 278 height 121
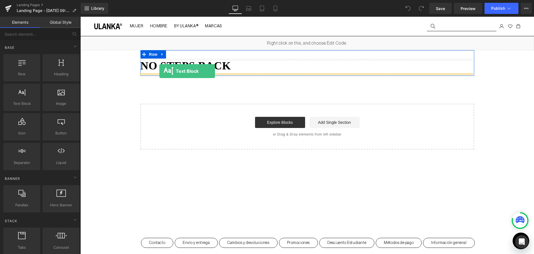
drag, startPoint x: 141, startPoint y: 120, endPoint x: 159, endPoint y: 71, distance: 52.2
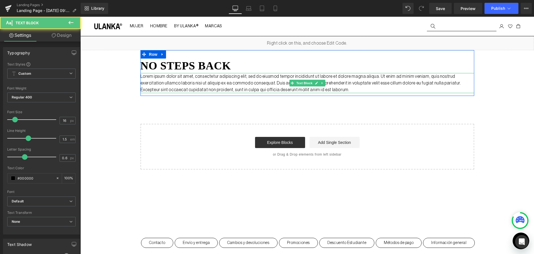
click at [325, 89] on p "Lorem ipsum dolor sit amet, consectetur adipiscing elit, sed do eiusmod tempor …" at bounding box center [308, 83] width 334 height 20
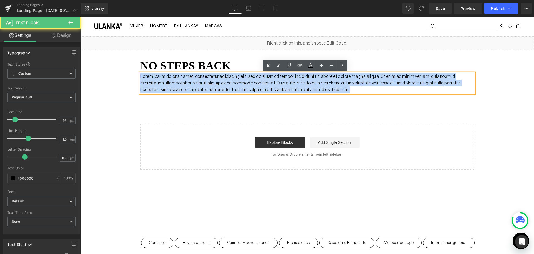
drag, startPoint x: 316, startPoint y: 92, endPoint x: 106, endPoint y: 75, distance: 211.3
click at [106, 75] on div "Liquid no steps back Heading Lorem ipsum dolor sit amet, consectetur adipiscing…" at bounding box center [307, 102] width 454 height 133
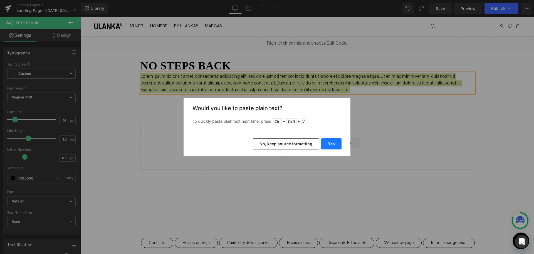
click at [339, 142] on button "Yes" at bounding box center [331, 143] width 20 height 11
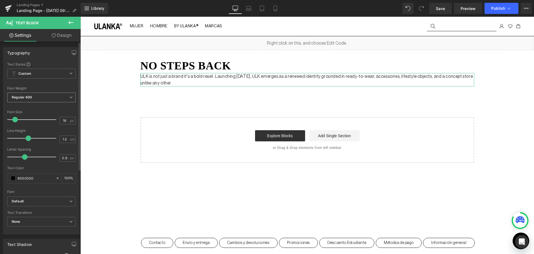
click at [30, 93] on span "Regular 400" at bounding box center [41, 97] width 68 height 10
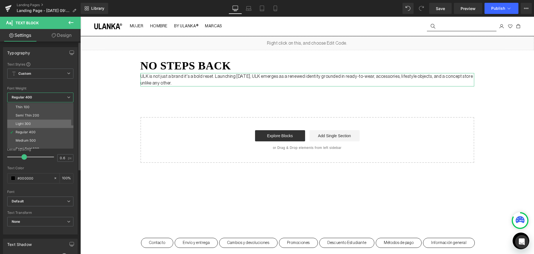
click at [26, 120] on li "Light 300" at bounding box center [41, 123] width 69 height 8
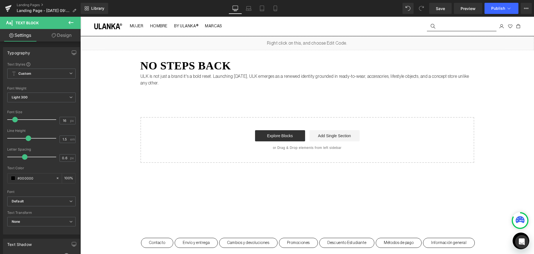
click at [473, 68] on div "Liquid no steps back Heading ULK is not just a brand it's a bold reset. Launchi…" at bounding box center [307, 99] width 454 height 126
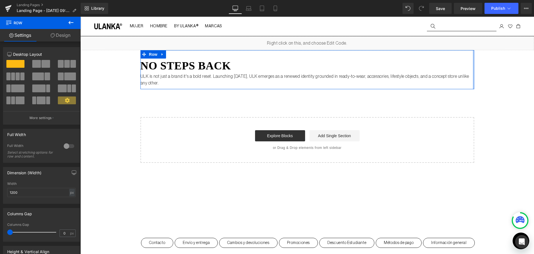
drag, startPoint x: 471, startPoint y: 78, endPoint x: 507, endPoint y: 110, distance: 48.3
click at [507, 110] on div "Liquid no steps back Heading ULK is not just a brand it's a bold reset. Launchi…" at bounding box center [307, 99] width 454 height 126
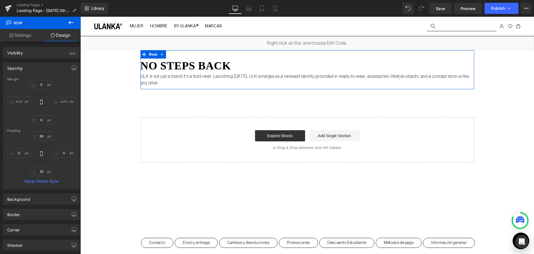
click at [32, 36] on link "Settings" at bounding box center [20, 35] width 40 height 13
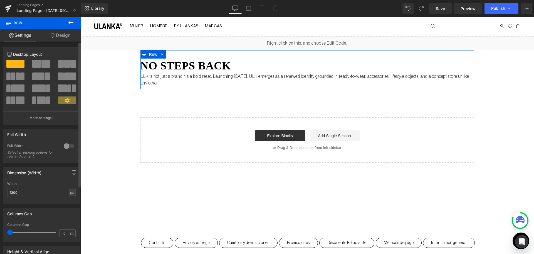
click at [38, 65] on span at bounding box center [36, 64] width 9 height 8
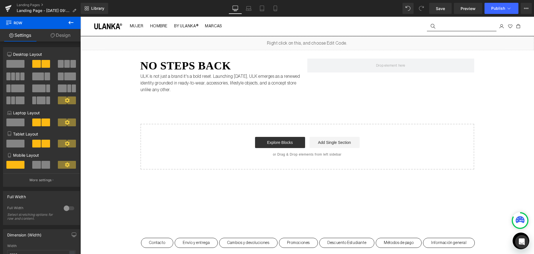
click at [361, 110] on div "Liquid no steps back Heading ULK is not just a brand it's a bold reset. Launchi…" at bounding box center [307, 102] width 454 height 133
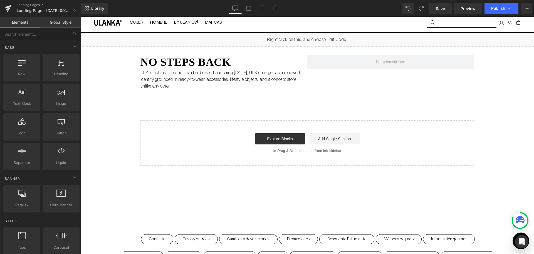
scroll to position [28, 0]
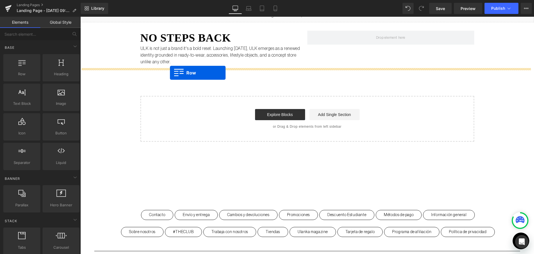
drag, startPoint x: 106, startPoint y: 85, endPoint x: 170, endPoint y: 73, distance: 65.3
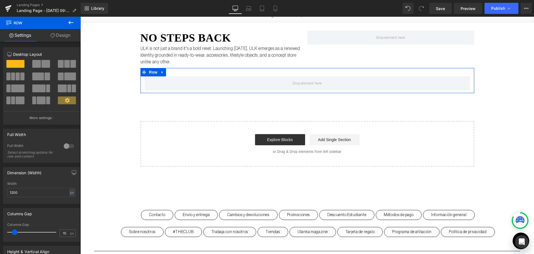
click at [38, 63] on span at bounding box center [36, 64] width 9 height 8
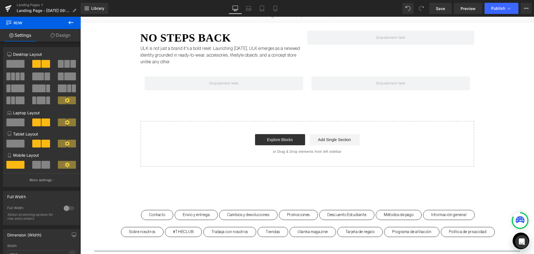
click at [73, 26] on icon at bounding box center [71, 22] width 7 height 7
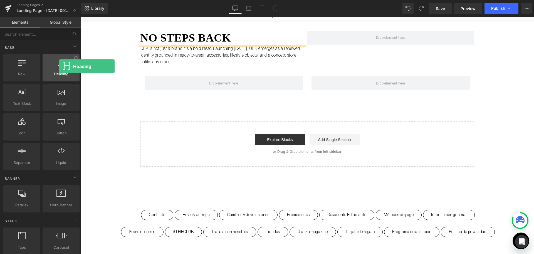
drag, startPoint x: 65, startPoint y: 66, endPoint x: 59, endPoint y: 69, distance: 7.0
click at [59, 67] on div at bounding box center [61, 64] width 34 height 13
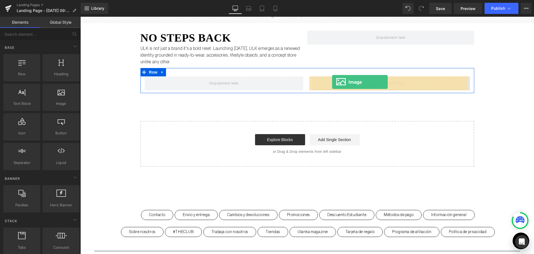
drag, startPoint x: 153, startPoint y: 118, endPoint x: 332, endPoint y: 82, distance: 183.2
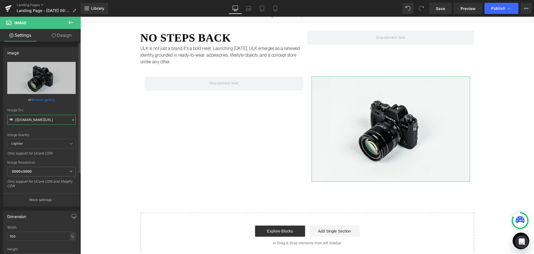
click at [31, 117] on input "//[DOMAIN_NAME][URL]" at bounding box center [41, 120] width 68 height 10
paste input "[URL][DOMAIN_NAME]"
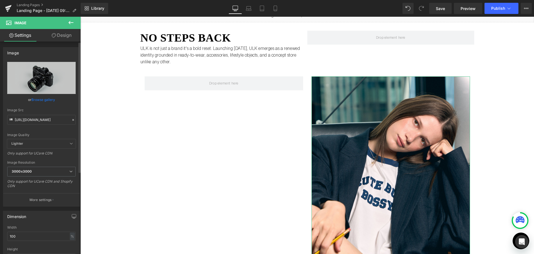
click at [72, 131] on div "Image Quality Lighter Lightest Lighter Lighter Lightest Only support for UCare …" at bounding box center [41, 100] width 68 height 77
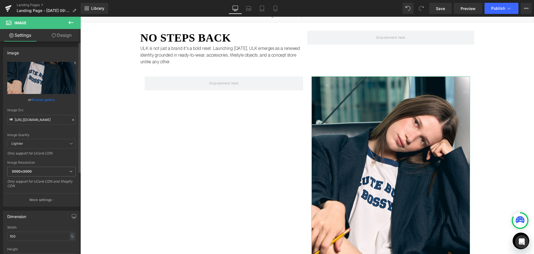
type input "[URL][DOMAIN_NAME]"
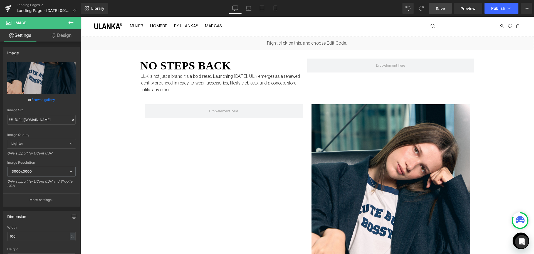
click at [446, 9] on link "Save" at bounding box center [440, 8] width 23 height 11
click at [68, 24] on icon at bounding box center [71, 22] width 7 height 7
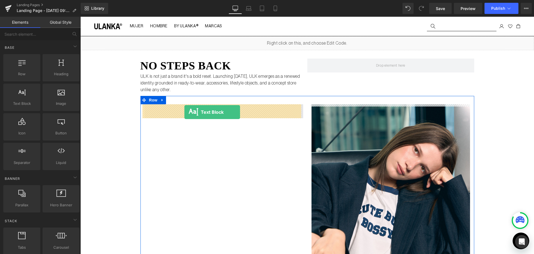
drag, startPoint x: 102, startPoint y: 113, endPoint x: 185, endPoint y: 112, distance: 82.7
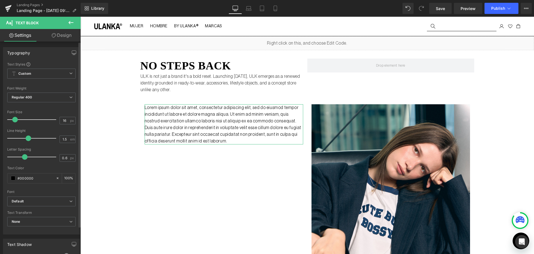
click at [52, 92] on div "Font Weight Regular 400 Thin 100 Semi Thin 200 Light 300 Regular 400 Medium 500…" at bounding box center [41, 97] width 68 height 22
click at [52, 97] on span "Regular 400" at bounding box center [41, 97] width 68 height 10
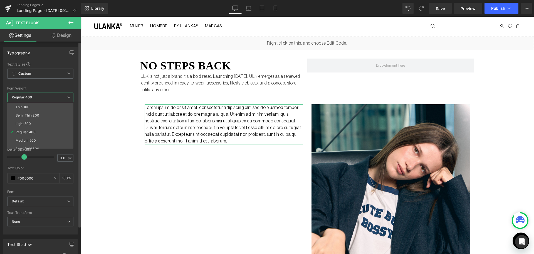
click at [56, 119] on li "Light 300" at bounding box center [41, 123] width 69 height 8
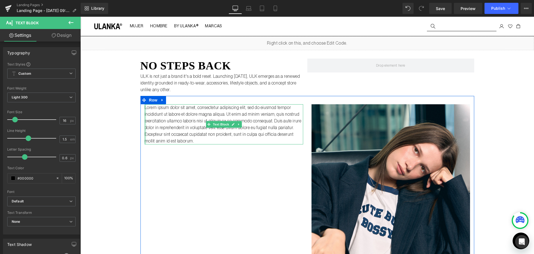
drag, startPoint x: 142, startPoint y: 118, endPoint x: 137, endPoint y: 120, distance: 5.3
click at [137, 120] on div "Liquid no steps back Heading ULK is not just a brand it's a bold reset. Launchi…" at bounding box center [307, 227] width 454 height 382
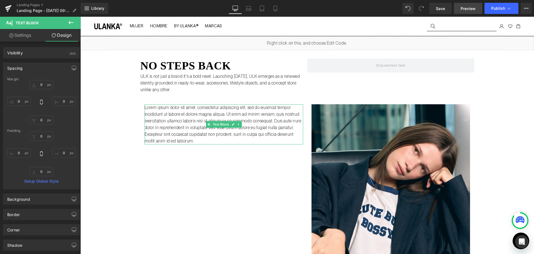
click at [473, 6] on span "Preview" at bounding box center [468, 9] width 15 height 6
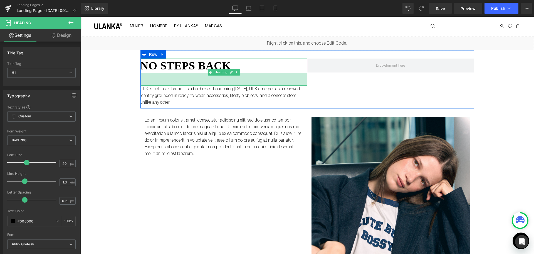
drag, startPoint x: 214, startPoint y: 73, endPoint x: 215, endPoint y: 85, distance: 12.6
click at [215, 85] on div "45px" at bounding box center [224, 79] width 167 height 13
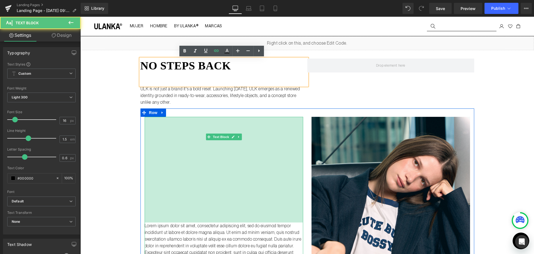
drag, startPoint x: 180, startPoint y: 117, endPoint x: 183, endPoint y: 222, distance: 105.5
click at [183, 222] on div "Lorem ipsum dolor sit amet, consectetur adipiscing elit, sed do eiusmod tempor …" at bounding box center [224, 190] width 159 height 146
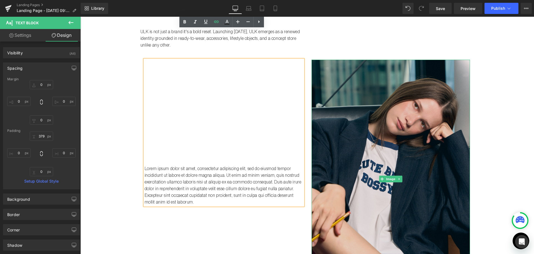
scroll to position [56, 0]
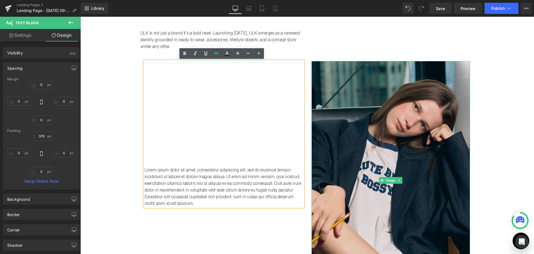
click at [397, 99] on img at bounding box center [391, 180] width 159 height 238
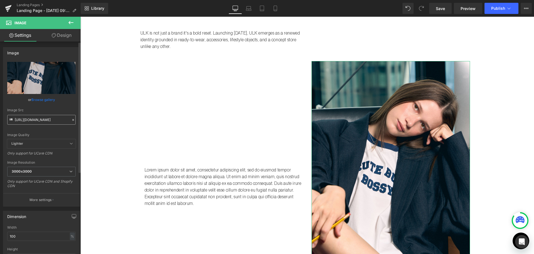
click at [39, 116] on input "[URL][DOMAIN_NAME]" at bounding box center [41, 120] width 68 height 10
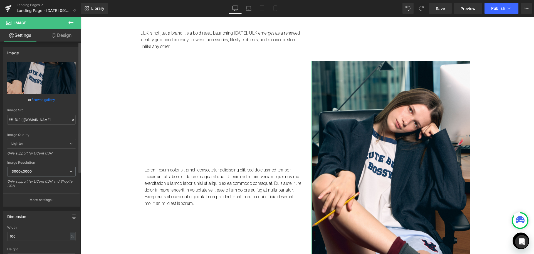
scroll to position [0, 0]
click at [50, 129] on div "Image Quality Lighter Lightest Lighter Lighter Lightest Only support for UCare …" at bounding box center [41, 100] width 68 height 77
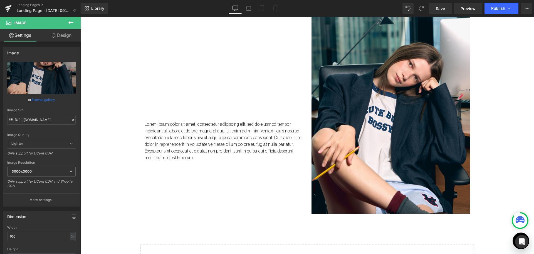
scroll to position [111, 0]
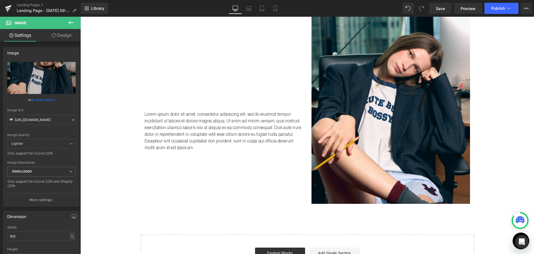
type input "[URL][DOMAIN_NAME]"
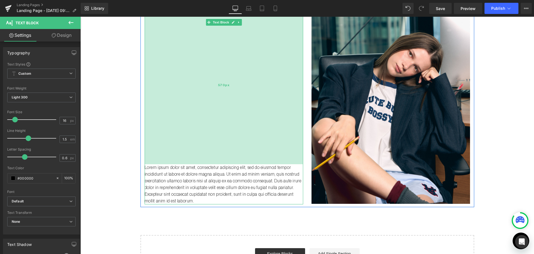
drag, startPoint x: 236, startPoint y: 101, endPoint x: 231, endPoint y: 154, distance: 53.3
click at [231, 154] on div "570px" at bounding box center [224, 84] width 159 height 159
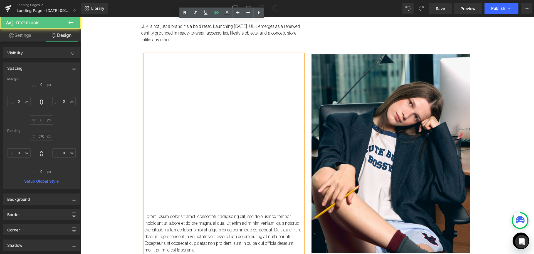
scroll to position [0, 0]
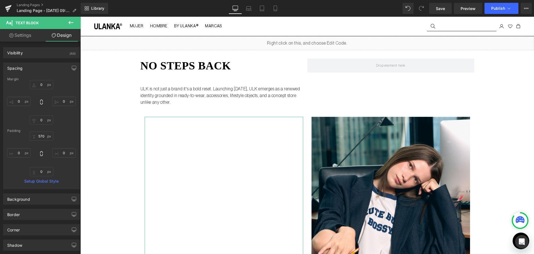
click at [13, 32] on link "Settings" at bounding box center [20, 35] width 40 height 13
type input "100"
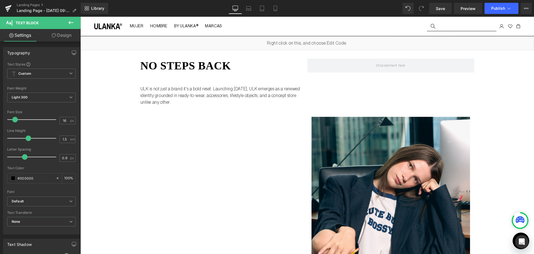
click at [68, 22] on icon at bounding box center [71, 22] width 7 height 7
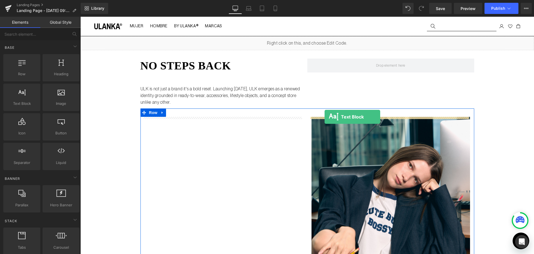
drag, startPoint x: 101, startPoint y: 116, endPoint x: 325, endPoint y: 117, distance: 223.8
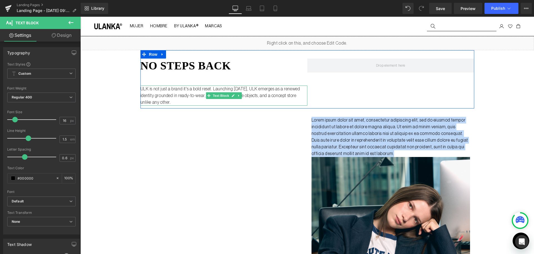
drag, startPoint x: 382, startPoint y: 151, endPoint x: 208, endPoint y: 92, distance: 183.3
click at [208, 92] on div "Liquid no steps back Heading 45px ULK is not just a brand it's a bold reset. La…" at bounding box center [307, 233] width 454 height 395
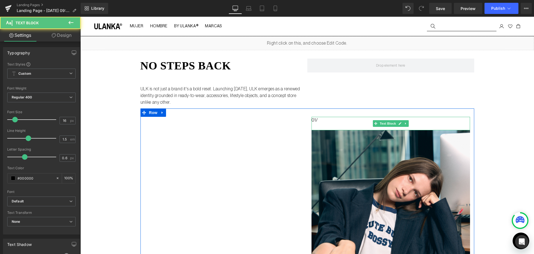
drag, startPoint x: 323, startPoint y: 122, endPoint x: 320, endPoint y: 121, distance: 3.9
click at [321, 121] on p "01/" at bounding box center [391, 120] width 159 height 7
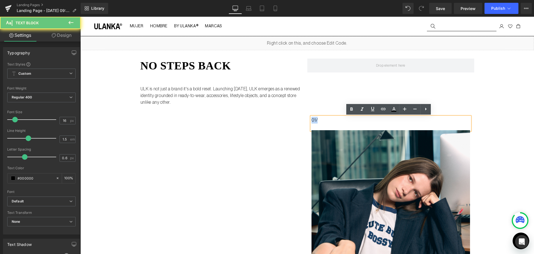
drag, startPoint x: 320, startPoint y: 121, endPoint x: 289, endPoint y: 115, distance: 31.5
click at [289, 115] on div "Lorem ipsum dolor sit amet, consectetur adipiscing elit, sed do eiusmod tempor …" at bounding box center [308, 219] width 334 height 222
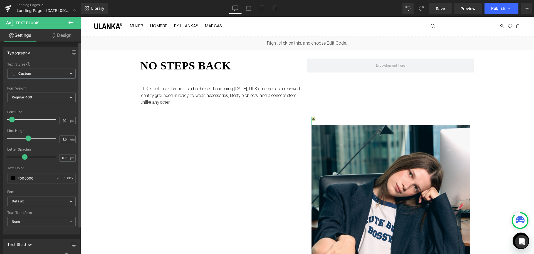
type input "11"
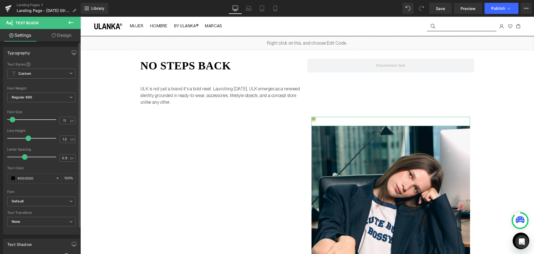
click at [14, 119] on span at bounding box center [13, 120] width 6 height 6
click at [58, 95] on span "Regular 400" at bounding box center [41, 97] width 68 height 10
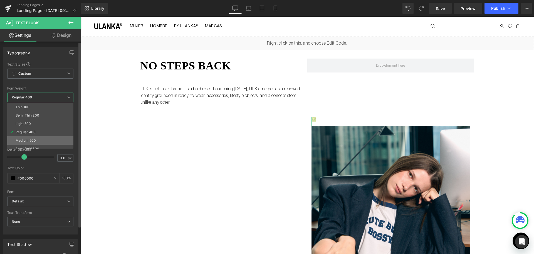
click at [41, 139] on li "Medium 500" at bounding box center [41, 140] width 69 height 8
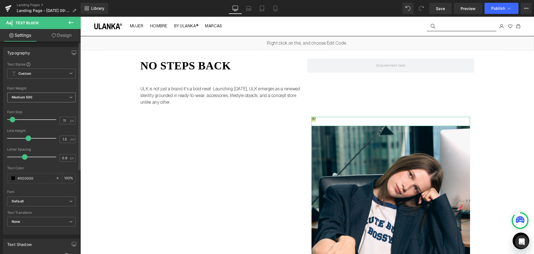
click at [60, 98] on span "Medium 500" at bounding box center [41, 97] width 68 height 10
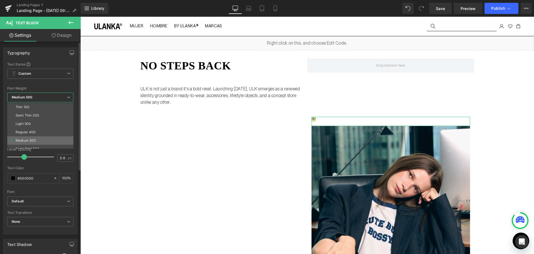
scroll to position [28, 0]
click at [50, 136] on li "Boldest 900" at bounding box center [41, 137] width 69 height 8
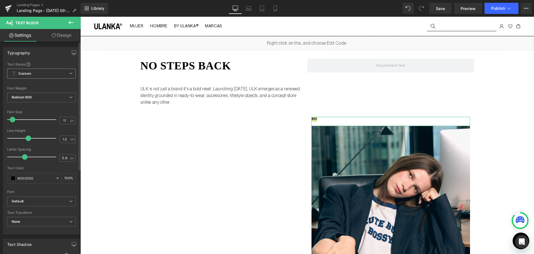
click at [57, 73] on span "Custom Setup Global Style" at bounding box center [41, 73] width 68 height 10
click at [57, 73] on span "Custom Setup Global Style" at bounding box center [40, 73] width 66 height 10
click at [69, 97] on icon at bounding box center [70, 96] width 3 height 3
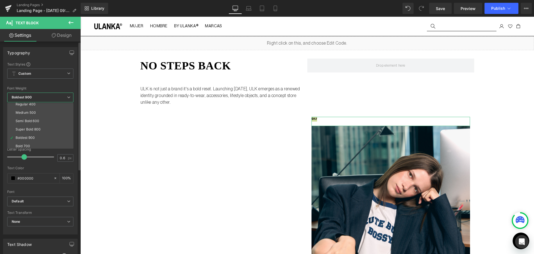
click at [37, 115] on li "Medium 500" at bounding box center [41, 112] width 69 height 8
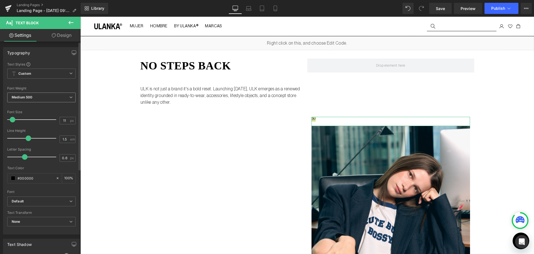
click at [45, 99] on span "Medium 500" at bounding box center [41, 97] width 68 height 10
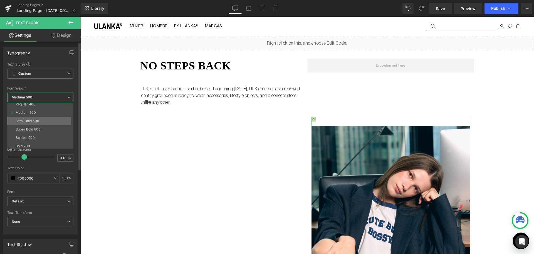
click at [46, 124] on li "Semi Bold 600" at bounding box center [41, 121] width 69 height 8
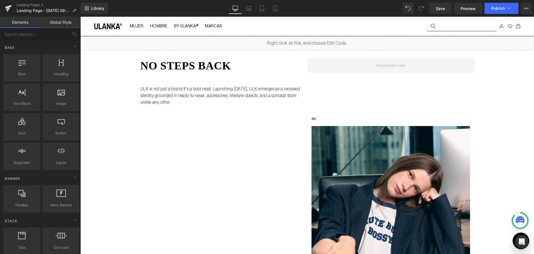
click at [485, 138] on div "Liquid no steps back Heading 45px ULK is not just a brand it's a bold reset. La…" at bounding box center [307, 218] width 454 height 364
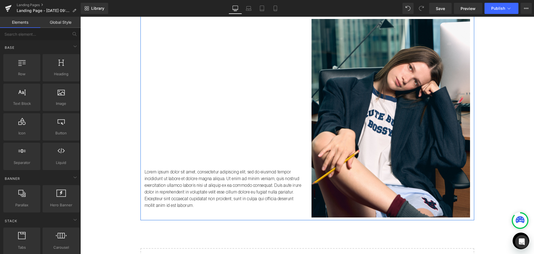
scroll to position [111, 0]
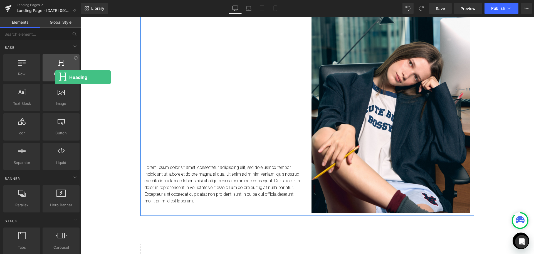
drag, startPoint x: 70, startPoint y: 80, endPoint x: 54, endPoint y: 77, distance: 16.1
click at [54, 77] on div "Heading headings, titles, h1,h2,h3,h4,h5,h6" at bounding box center [61, 67] width 37 height 27
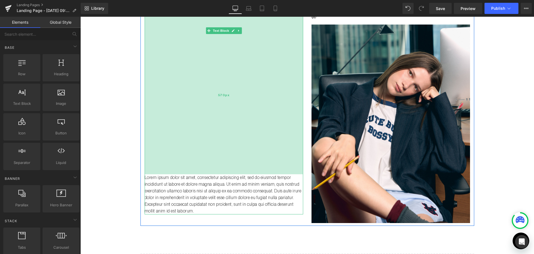
scroll to position [83, 0]
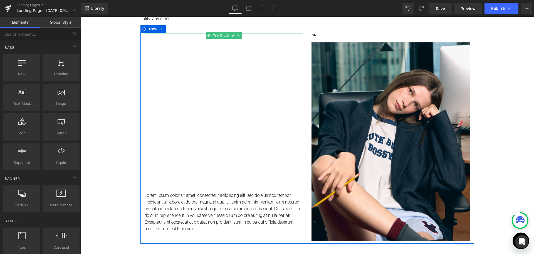
click at [178, 201] on p "Lorem ipsum dolor sit amet, consectetur adipiscing elit, sed do eiusmod tempor …" at bounding box center [224, 212] width 159 height 40
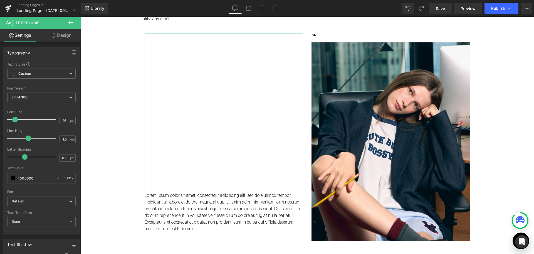
click at [70, 37] on link "Design" at bounding box center [61, 35] width 40 height 13
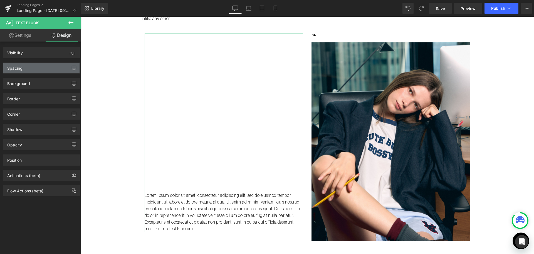
click at [43, 63] on div "Spacing" at bounding box center [41, 68] width 76 height 11
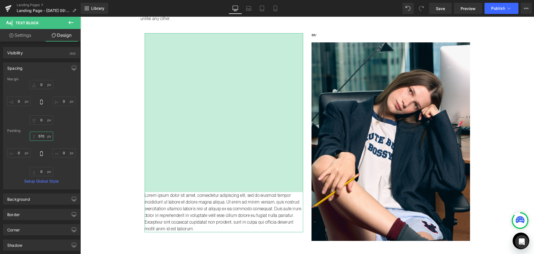
click at [37, 136] on input "570" at bounding box center [41, 135] width 23 height 9
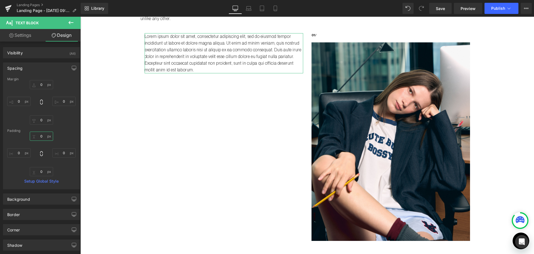
type input "0"
click at [21, 36] on link "Settings" at bounding box center [20, 35] width 40 height 13
type input "100"
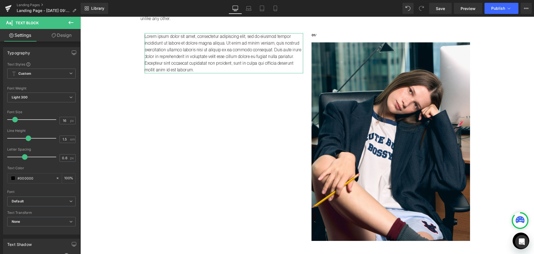
click at [50, 35] on link "Design" at bounding box center [61, 35] width 40 height 13
type input "0"
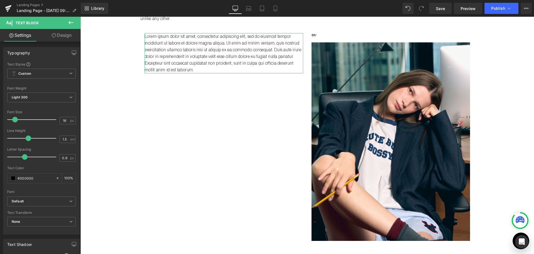
type input "0"
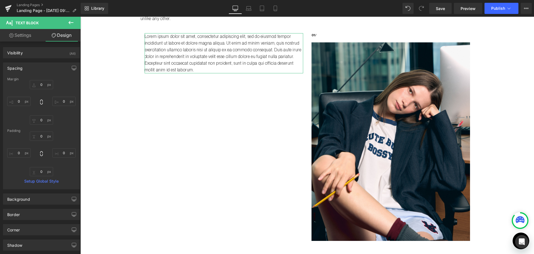
click at [28, 30] on link "Settings" at bounding box center [20, 35] width 40 height 13
type input "100"
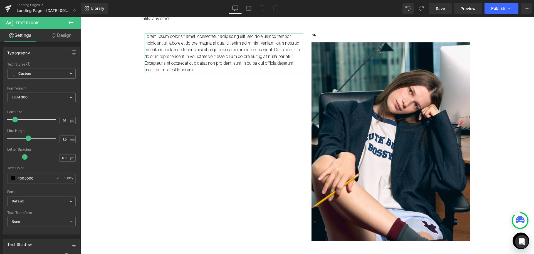
click at [58, 38] on link "Design" at bounding box center [61, 35] width 40 height 13
type input "0"
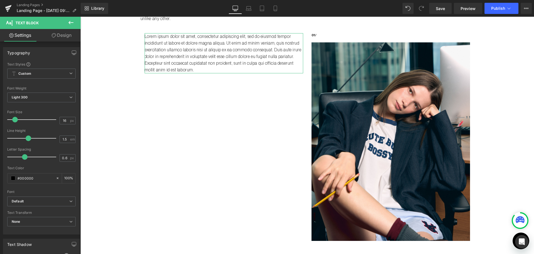
type input "0"
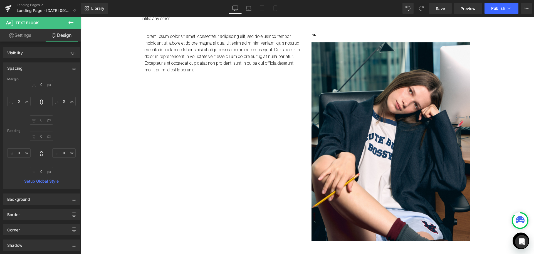
click at [72, 24] on icon at bounding box center [71, 22] width 7 height 7
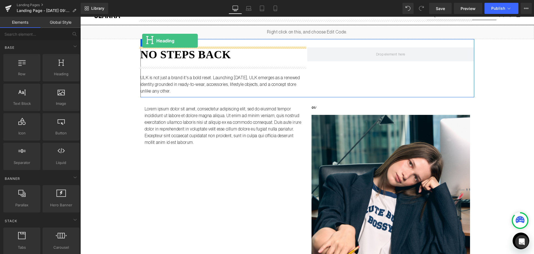
scroll to position [0, 0]
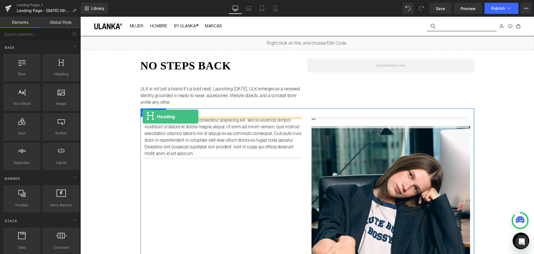
drag, startPoint x: 140, startPoint y: 87, endPoint x: 143, endPoint y: 116, distance: 29.9
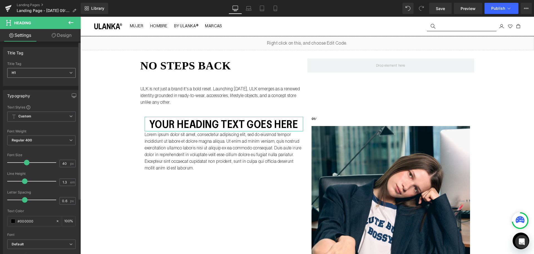
click at [45, 75] on span "H1" at bounding box center [41, 73] width 68 height 10
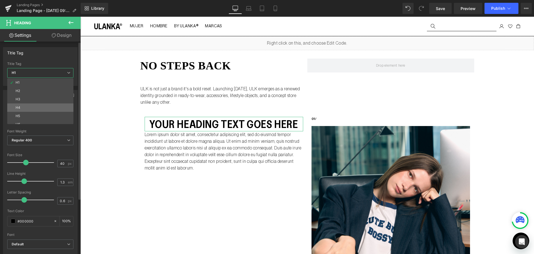
click at [39, 106] on li "H4" at bounding box center [41, 107] width 69 height 8
type input "15"
type input "100"
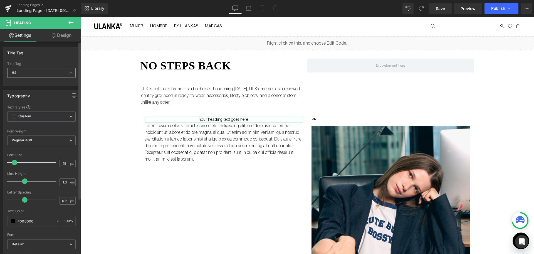
click at [34, 68] on span "H4" at bounding box center [41, 73] width 68 height 10
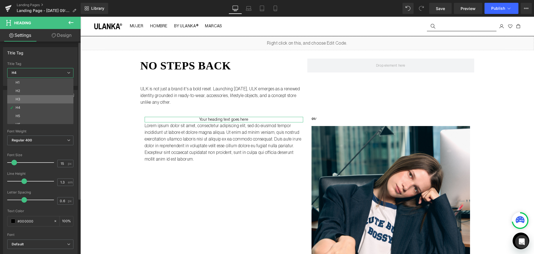
click at [42, 99] on li "H3" at bounding box center [41, 99] width 69 height 8
type input "18"
type input "100"
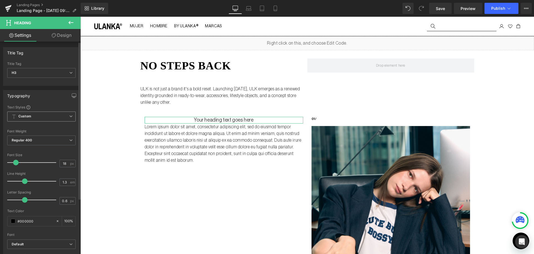
click at [53, 112] on span "Custom Setup Global Style" at bounding box center [41, 116] width 68 height 10
click at [55, 115] on span "Custom Setup Global Style" at bounding box center [40, 116] width 66 height 10
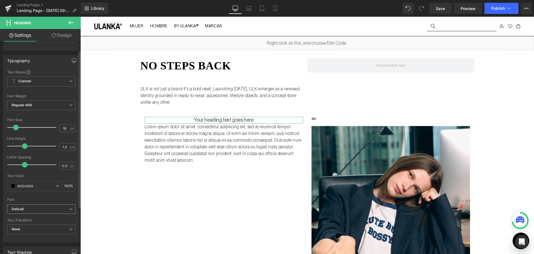
scroll to position [56, 0]
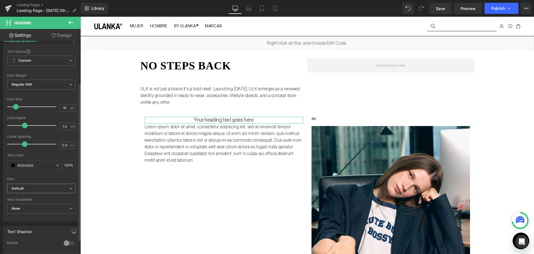
click at [50, 184] on span "Default" at bounding box center [41, 188] width 68 height 10
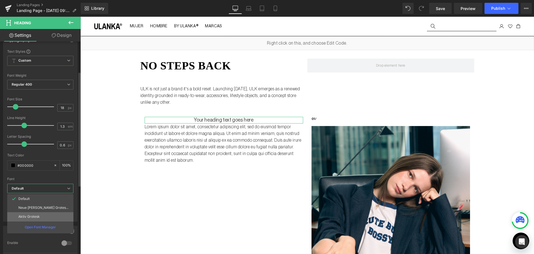
click at [46, 214] on li "Aktiv Grotesk" at bounding box center [40, 216] width 66 height 9
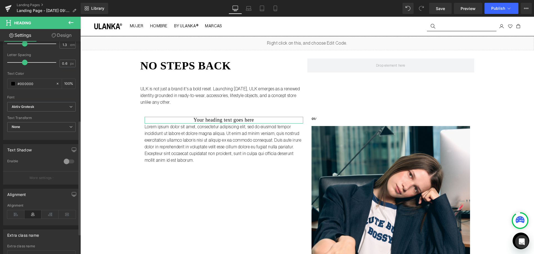
scroll to position [167, 0]
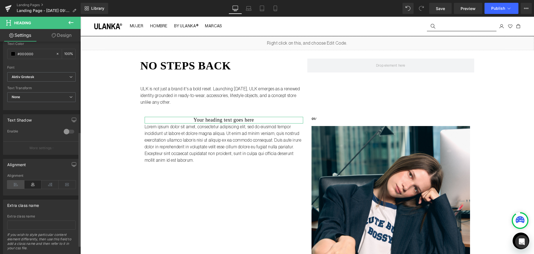
click at [15, 186] on icon at bounding box center [15, 184] width 17 height 8
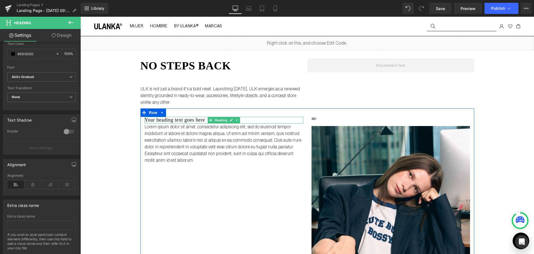
click at [155, 119] on h3 "Your heading text goes here" at bounding box center [224, 120] width 159 height 6
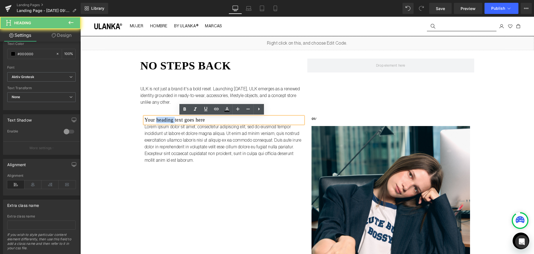
click at [155, 119] on h3 "Your heading text goes here" at bounding box center [224, 120] width 159 height 6
paste div
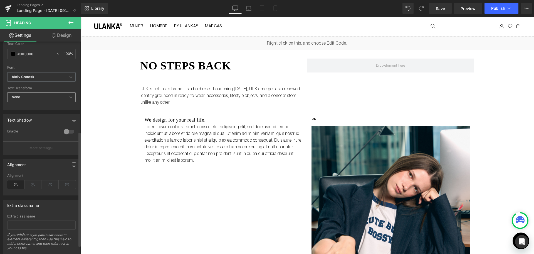
click at [72, 97] on span "None" at bounding box center [41, 97] width 68 height 10
click at [57, 64] on div at bounding box center [41, 64] width 68 height 4
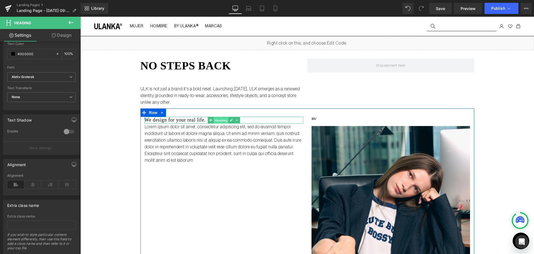
click at [220, 120] on span "Heading" at bounding box center [220, 120] width 15 height 7
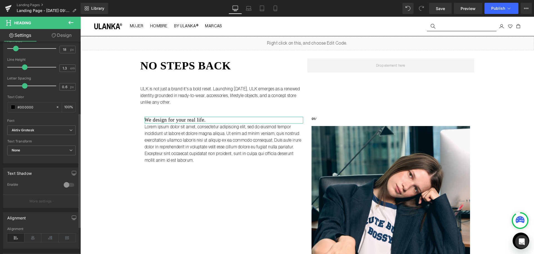
scroll to position [83, 0]
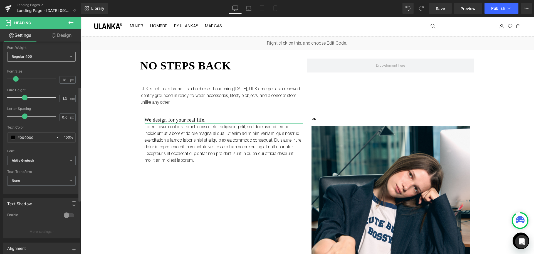
click at [39, 59] on span "Regular 400" at bounding box center [41, 57] width 68 height 10
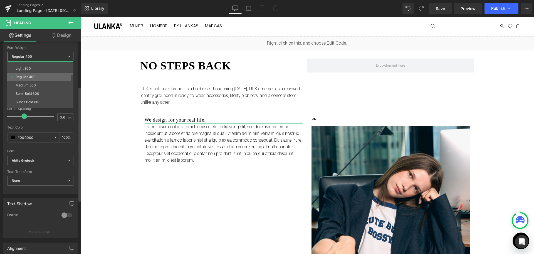
scroll to position [28, 0]
click at [45, 96] on li "Boldest 900" at bounding box center [41, 97] width 69 height 8
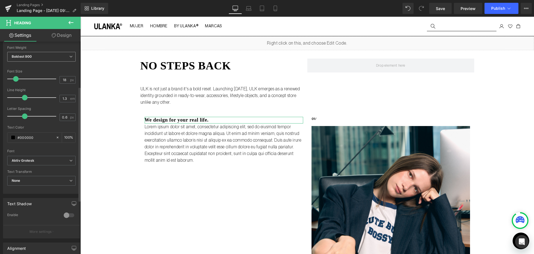
click at [43, 58] on span "Boldest 900" at bounding box center [41, 57] width 68 height 10
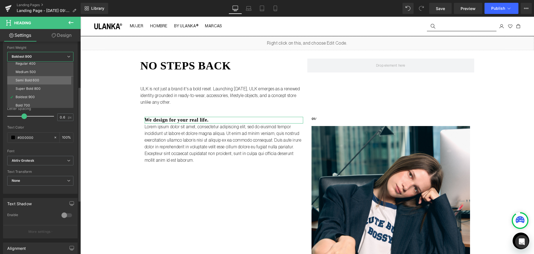
click at [36, 77] on li "Semi Bold 600" at bounding box center [41, 80] width 69 height 8
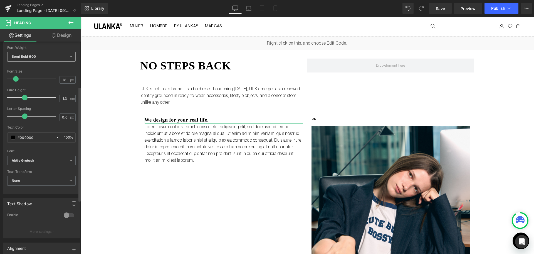
click at [43, 58] on span "Semi Bold 600" at bounding box center [41, 57] width 68 height 10
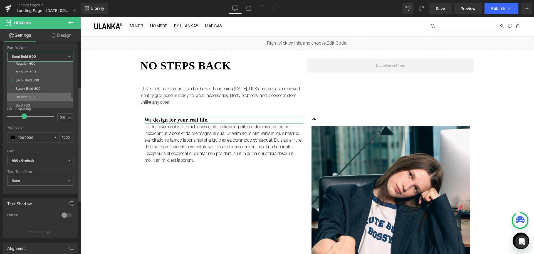
click at [40, 94] on li "Boldest 900" at bounding box center [41, 97] width 69 height 8
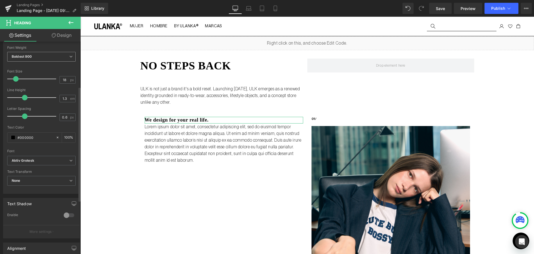
click at [50, 60] on span "Boldest 900" at bounding box center [41, 57] width 68 height 10
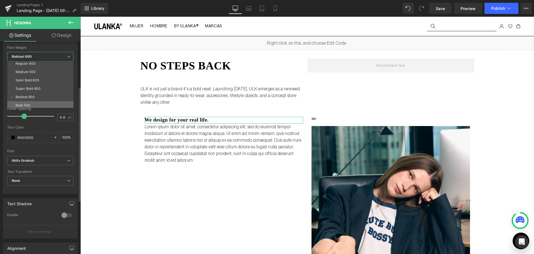
click at [42, 102] on li "Bold 700" at bounding box center [41, 105] width 69 height 8
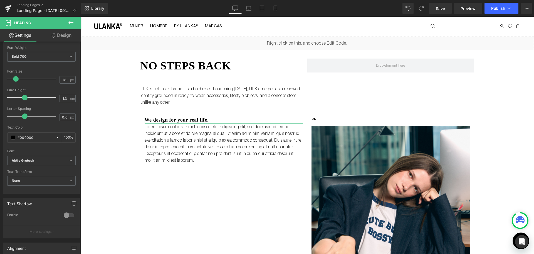
click at [58, 30] on link "Design" at bounding box center [61, 35] width 40 height 13
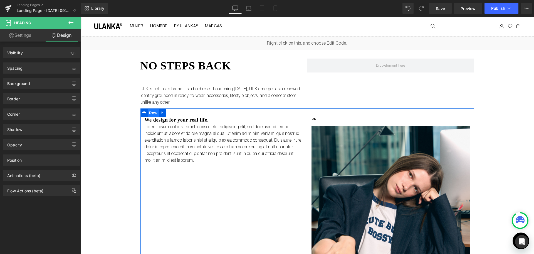
click at [148, 113] on span "Row" at bounding box center [153, 113] width 11 height 8
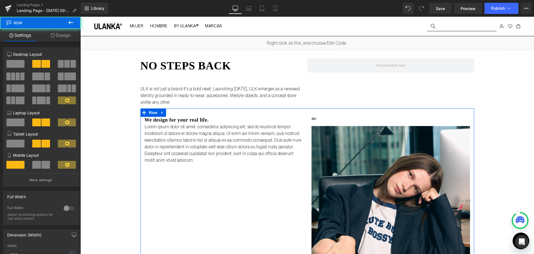
click at [63, 34] on link "Design" at bounding box center [60, 35] width 40 height 13
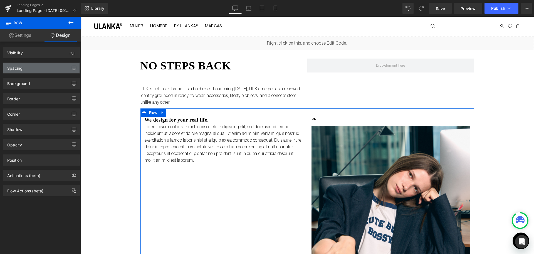
click at [21, 69] on div "Spacing" at bounding box center [14, 67] width 15 height 8
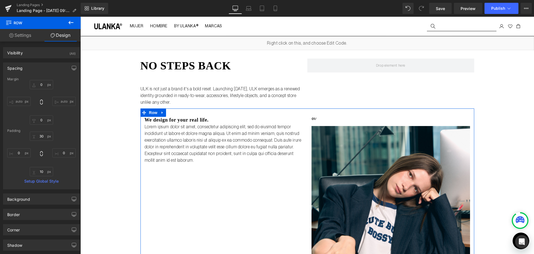
click at [9, 35] on icon at bounding box center [11, 35] width 4 height 4
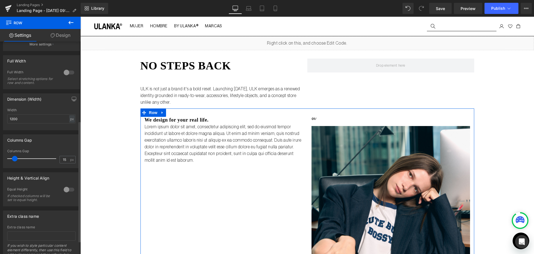
scroll to position [139, 0]
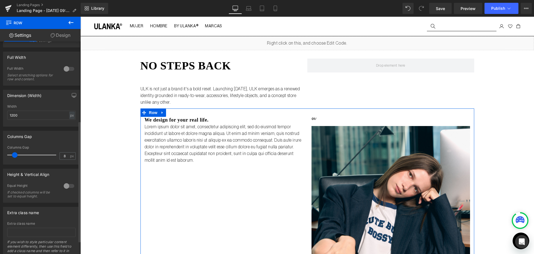
type input "0"
drag, startPoint x: 16, startPoint y: 157, endPoint x: 0, endPoint y: 161, distance: 16.3
click at [0, 161] on div "Columns Gap 0px Columns Gap 0 px" at bounding box center [41, 145] width 83 height 38
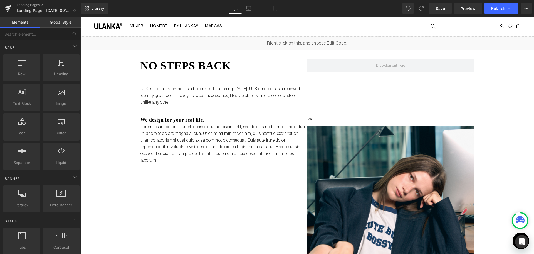
click at [97, 133] on div "Liquid no steps back Heading 45px ULK is not just a brand it's a bold reset. La…" at bounding box center [307, 223] width 454 height 374
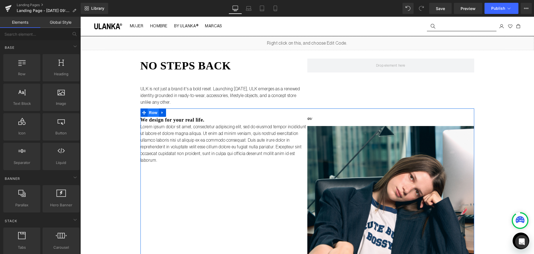
click at [151, 113] on span "Row" at bounding box center [153, 112] width 11 height 8
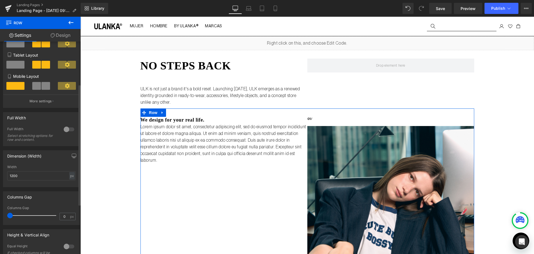
scroll to position [51, 0]
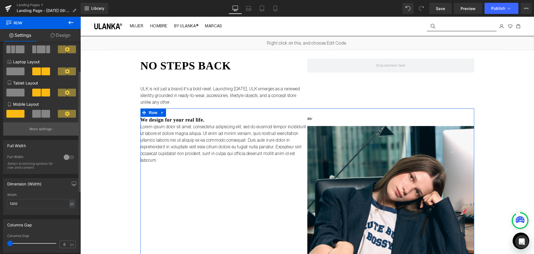
click at [56, 129] on button "More settings" at bounding box center [41, 128] width 76 height 13
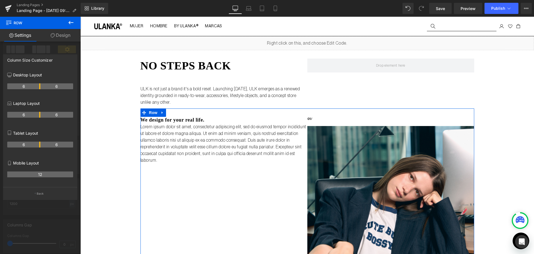
drag, startPoint x: 39, startPoint y: 86, endPoint x: 41, endPoint y: 89, distance: 4.0
click at [37, 192] on p "Back" at bounding box center [40, 193] width 7 height 4
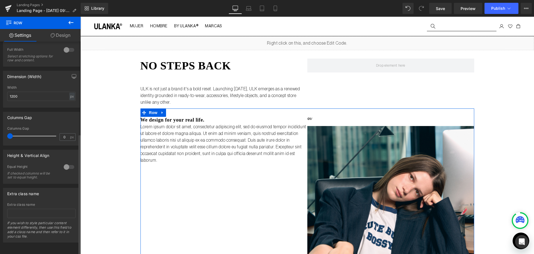
scroll to position [162, 0]
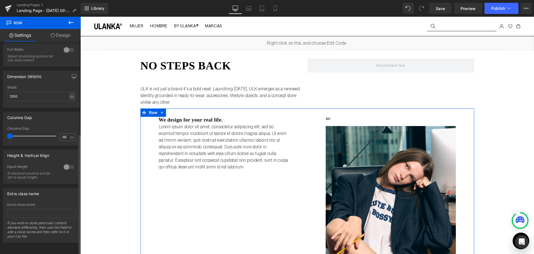
click at [29, 135] on div at bounding box center [33, 135] width 46 height 11
type input "0"
drag, startPoint x: 29, startPoint y: 130, endPoint x: 0, endPoint y: 131, distance: 28.7
click at [0, 131] on div "Columns Gap 0px Columns Gap 0 px" at bounding box center [41, 126] width 83 height 38
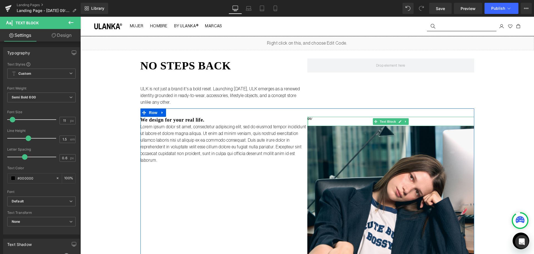
drag, startPoint x: 306, startPoint y: 124, endPoint x: 297, endPoint y: 126, distance: 9.1
click at [297, 126] on div "We design for your real life. Heading Lorem ipsum dolor sit amet, consectetur a…" at bounding box center [308, 222] width 334 height 229
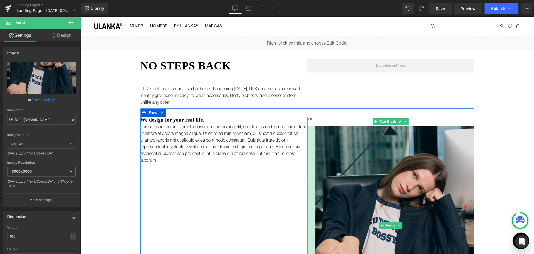
drag, startPoint x: 306, startPoint y: 137, endPoint x: 314, endPoint y: 138, distance: 8.2
click at [314, 138] on div "Image" at bounding box center [391, 225] width 167 height 198
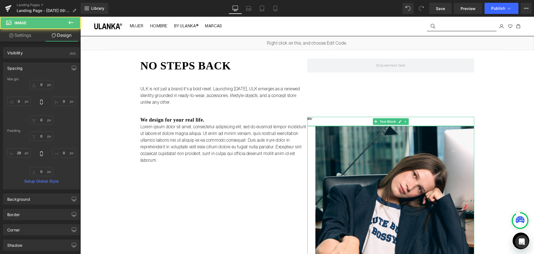
click at [58, 38] on link "Design" at bounding box center [61, 35] width 40 height 13
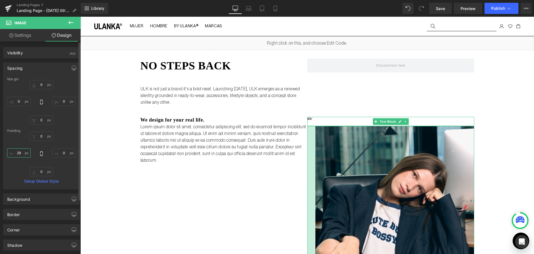
click at [20, 151] on input "29" at bounding box center [18, 152] width 23 height 9
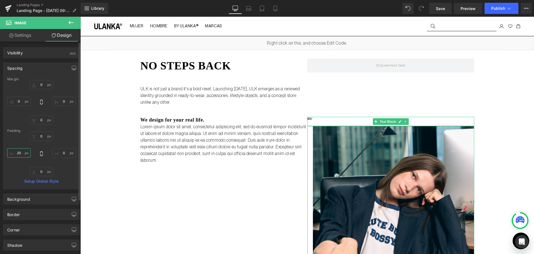
type input "20"
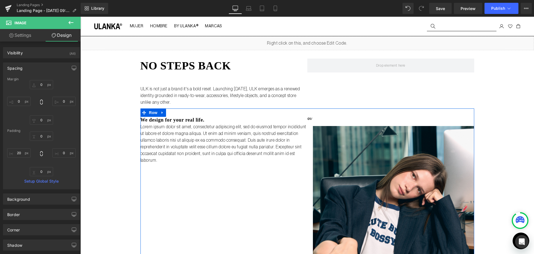
click at [337, 120] on p "01/" at bounding box center [391, 119] width 167 height 5
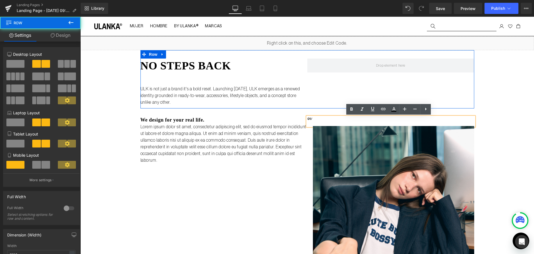
click at [331, 104] on div "no steps back Heading 45px ULK is not just a brand it's a bold reset. Launching…" at bounding box center [308, 79] width 334 height 58
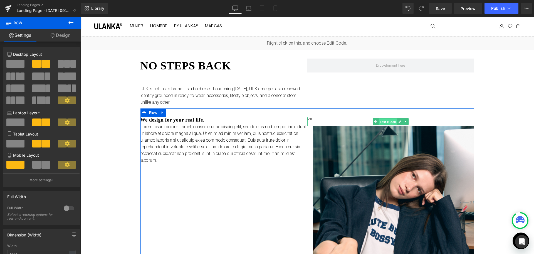
click at [382, 122] on span "Text Block" at bounding box center [388, 121] width 18 height 7
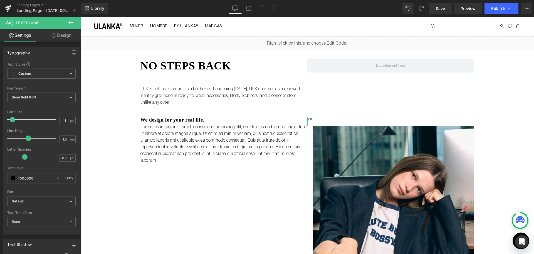
click at [57, 38] on link "Design" at bounding box center [61, 35] width 40 height 13
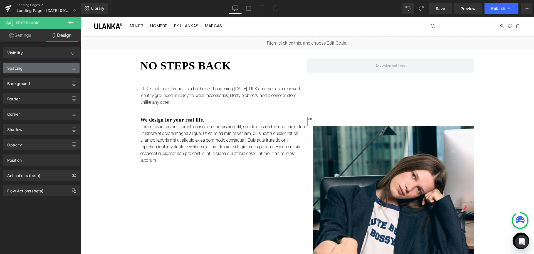
click at [38, 68] on div "Spacing" at bounding box center [41, 68] width 76 height 11
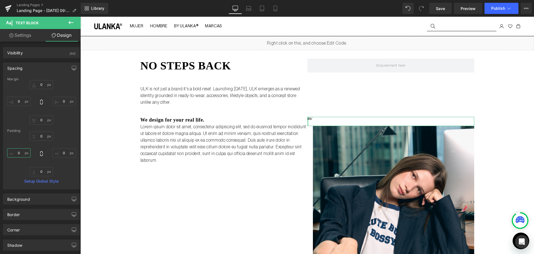
click at [19, 151] on input "0" at bounding box center [18, 152] width 23 height 9
type input "20"
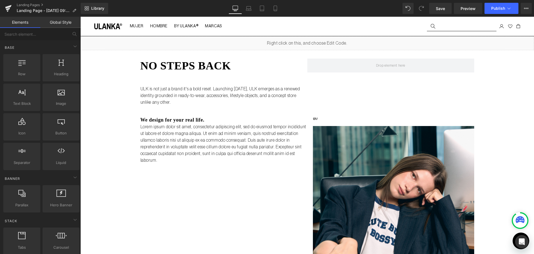
click at [102, 93] on div "Liquid no steps back Heading 45px ULK is not just a brand it's a bold reset. La…" at bounding box center [307, 219] width 454 height 367
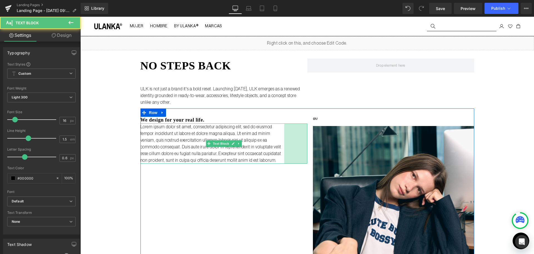
drag, startPoint x: 304, startPoint y: 129, endPoint x: 281, endPoint y: 129, distance: 23.1
click at [281, 129] on div "Lorem ipsum dolor sit amet, consectetur adipiscing elit, sed do eiusmod tempor …" at bounding box center [224, 143] width 167 height 40
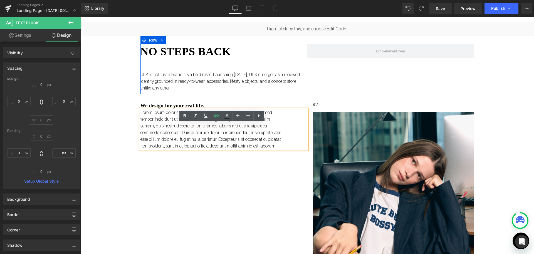
scroll to position [28, 0]
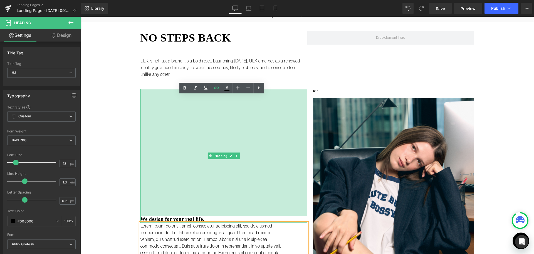
drag, startPoint x: 154, startPoint y: 89, endPoint x: 163, endPoint y: 216, distance: 127.2
click at [163, 216] on div "We design for your real life. Heading 456px" at bounding box center [224, 155] width 167 height 133
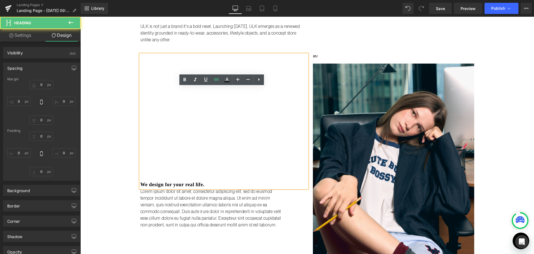
type input "0"
type input "456"
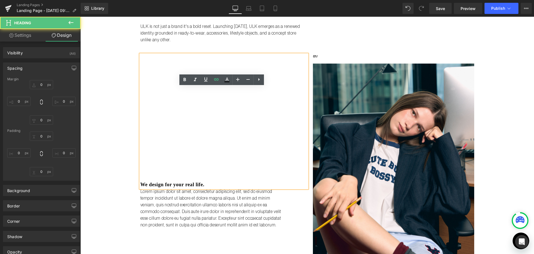
type input "0"
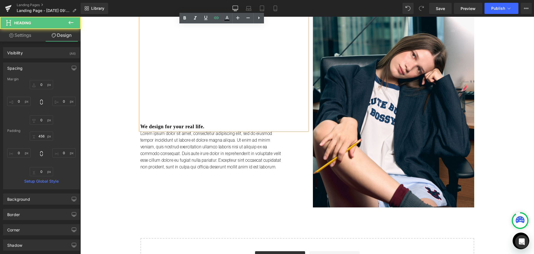
scroll to position [139, 0]
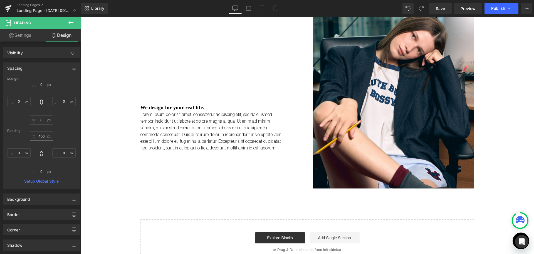
click at [41, 135] on input "456" at bounding box center [41, 135] width 23 height 9
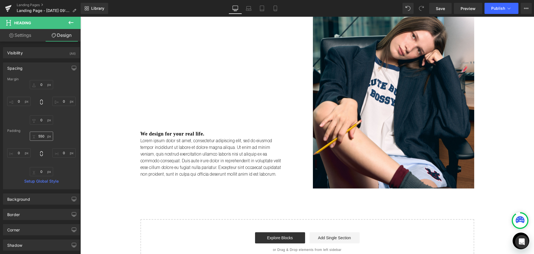
click at [41, 134] on input "550" at bounding box center [41, 135] width 23 height 9
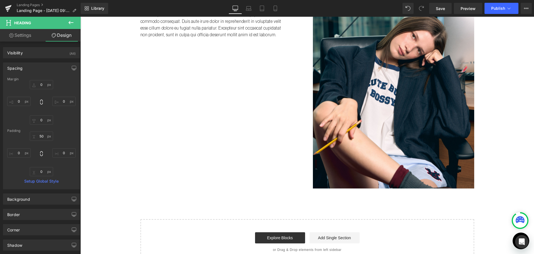
type input "570"
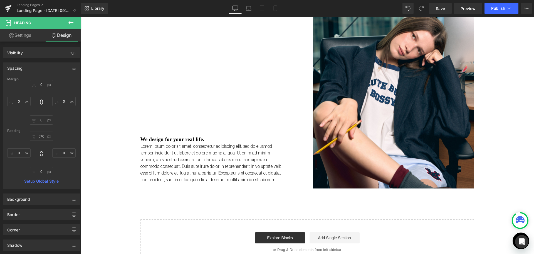
click at [103, 116] on div "Liquid no steps back Heading 45px ULK is not just a brand it's a bold reset. La…" at bounding box center [307, 80] width 454 height 367
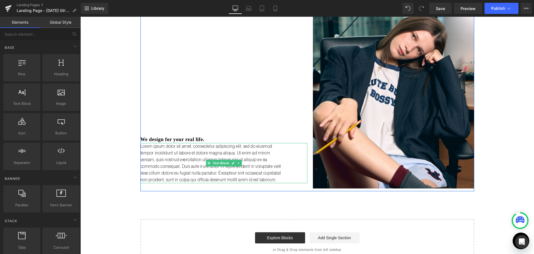
click at [186, 161] on p "Lorem ipsum dolor sit amet, consectetur adipiscing elit, sed do eiusmod tempor …" at bounding box center [213, 163] width 144 height 40
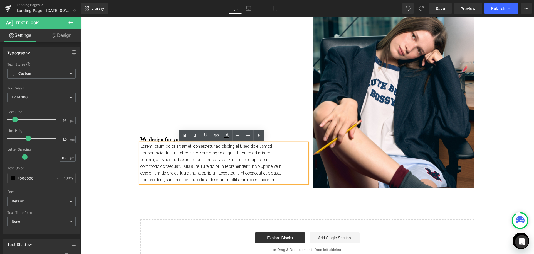
click at [273, 182] on p "Lorem ipsum dolor sit amet, consectetur adipiscing elit, sed do eiusmod tempor …" at bounding box center [213, 163] width 144 height 40
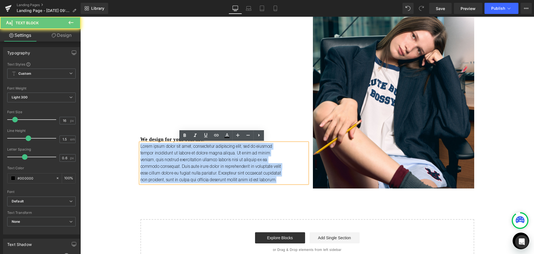
click at [273, 182] on p "Lorem ipsum dolor sit amet, consectetur adipiscing elit, sed do eiusmod tempor …" at bounding box center [213, 163] width 144 height 40
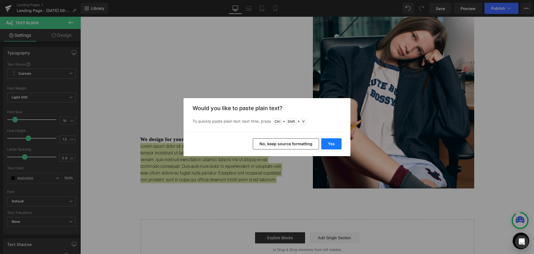
click at [332, 141] on button "Yes" at bounding box center [331, 143] width 20 height 11
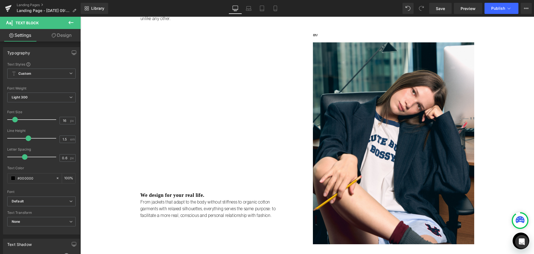
scroll to position [195, 0]
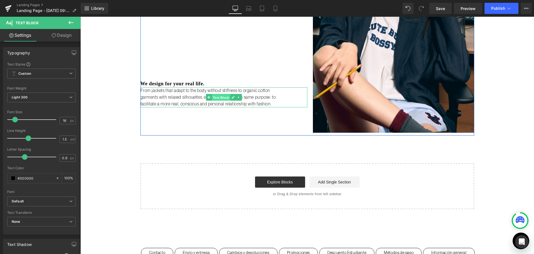
click at [218, 97] on span "Text Block" at bounding box center [221, 97] width 18 height 7
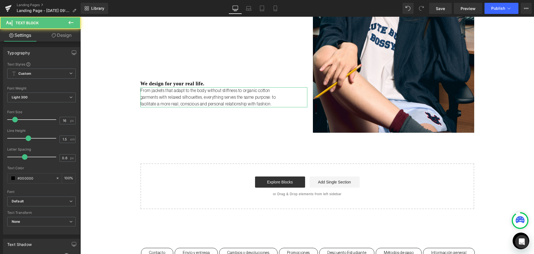
drag, startPoint x: 68, startPoint y: 39, endPoint x: 60, endPoint y: 56, distance: 18.8
click at [68, 39] on link "Design" at bounding box center [61, 35] width 40 height 13
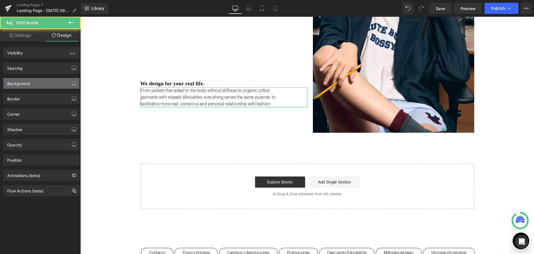
type input "0"
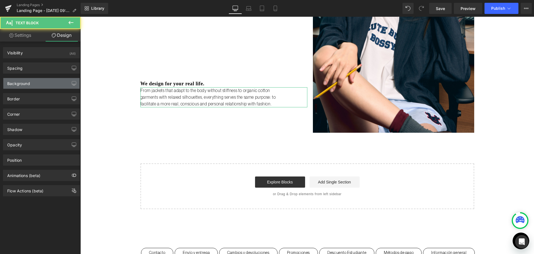
type input "83"
type input "0"
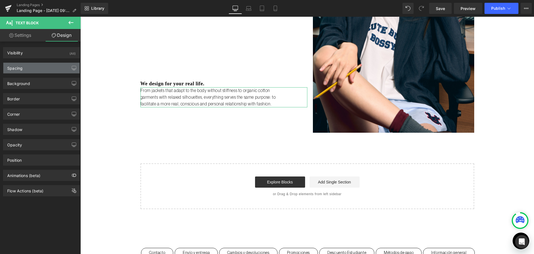
drag, startPoint x: 6, startPoint y: 64, endPoint x: 9, endPoint y: 67, distance: 4.7
click at [6, 64] on div "Spacing" at bounding box center [41, 68] width 76 height 11
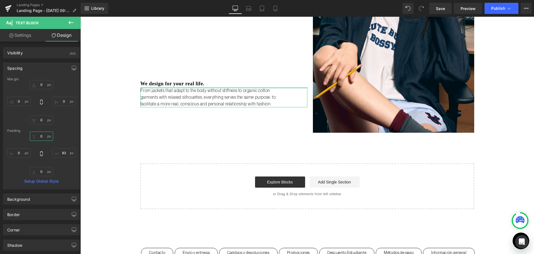
click at [40, 136] on input "0" at bounding box center [41, 135] width 23 height 9
type input "45"
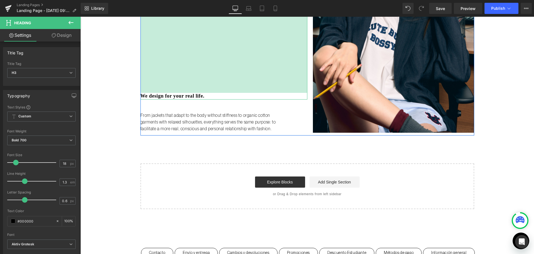
drag, startPoint x: 191, startPoint y: 75, endPoint x: 192, endPoint y: 87, distance: 12.3
click at [192, 87] on div "614px" at bounding box center [224, 7] width 167 height 171
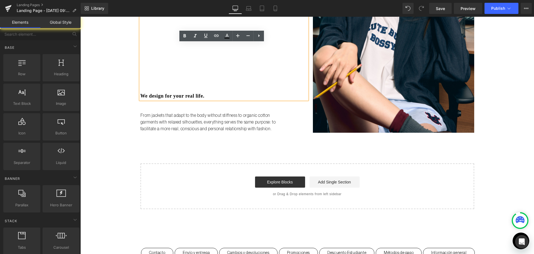
click at [97, 81] on div "Liquid no steps back Heading 45px ULK is not just a brand it's a bold reset. La…" at bounding box center [307, 24] width 454 height 367
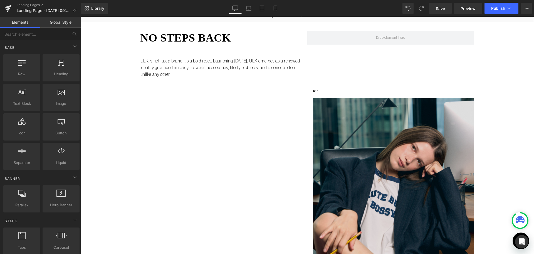
scroll to position [0, 0]
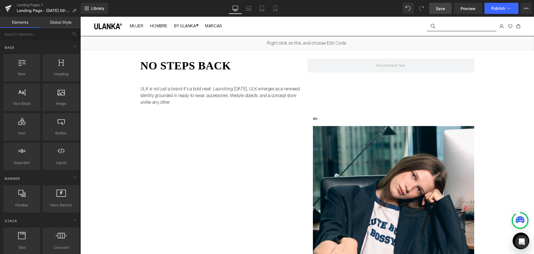
click at [441, 7] on span "Save" at bounding box center [440, 9] width 9 height 6
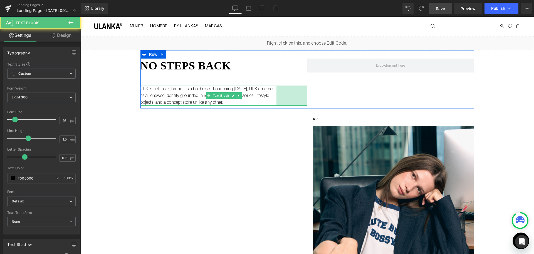
drag, startPoint x: 305, startPoint y: 92, endPoint x: 274, endPoint y: 90, distance: 31.0
click at [274, 90] on div "ULK is not just a brand it's a bold reset. Launching [DATE], ULK emerges as a r…" at bounding box center [224, 95] width 167 height 20
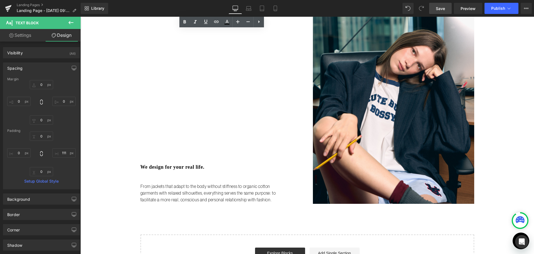
scroll to position [111, 0]
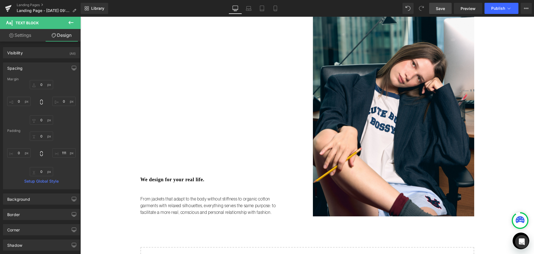
click at [167, 205] on p "From jackets that adapt to the body without stiffness to organic cotton garment…" at bounding box center [213, 205] width 144 height 20
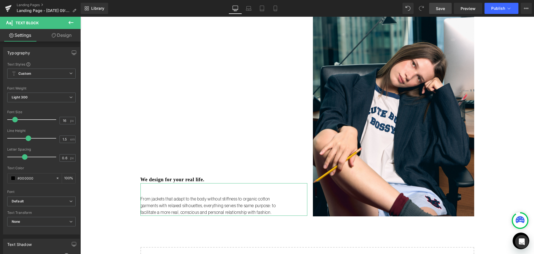
click at [58, 33] on link "Design" at bounding box center [61, 35] width 40 height 13
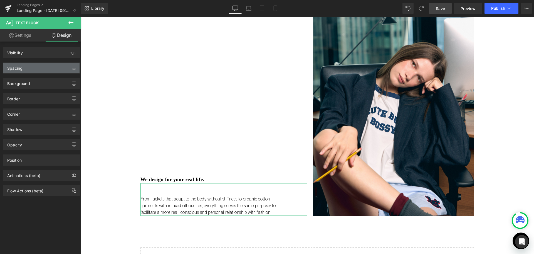
click at [55, 70] on div "Spacing" at bounding box center [41, 68] width 76 height 11
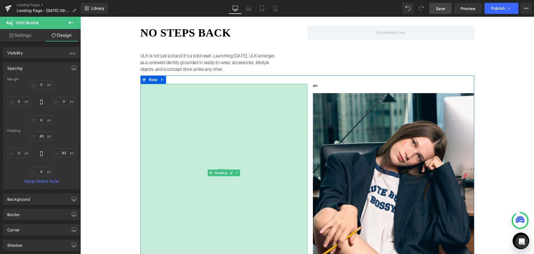
scroll to position [28, 0]
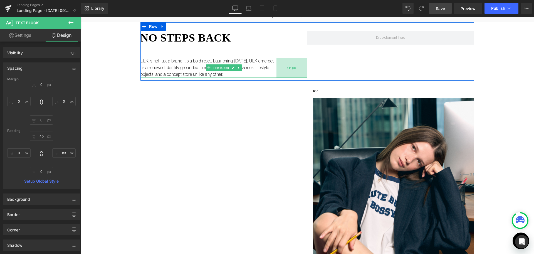
click at [280, 66] on div "111px" at bounding box center [292, 68] width 31 height 20
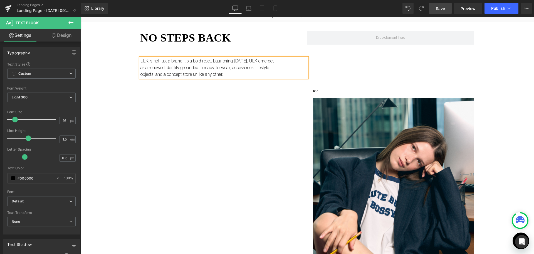
click at [57, 32] on link "Design" at bounding box center [61, 35] width 40 height 13
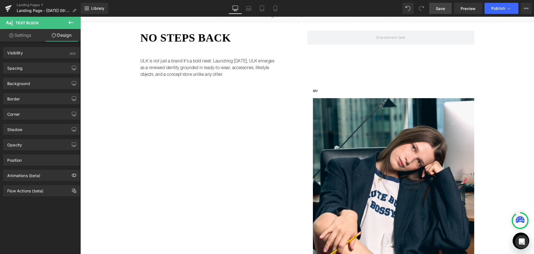
click at [50, 74] on div "Background Color & Image color transparent Color transparent 0 % Image Replace …" at bounding box center [41, 80] width 83 height 15
click at [50, 70] on div "Spacing" at bounding box center [41, 68] width 76 height 11
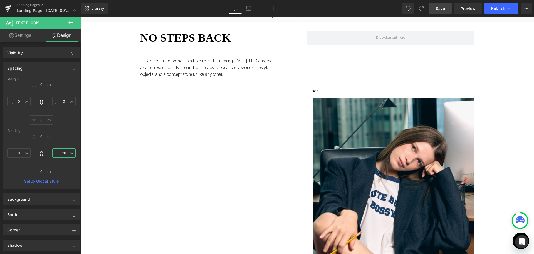
click at [62, 149] on input "111" at bounding box center [63, 152] width 23 height 9
type input "83"
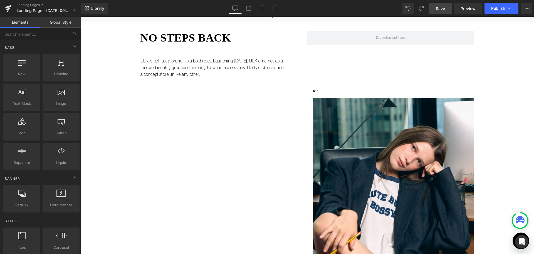
click at [486, 126] on div "Liquid no steps back Heading 45px ULK is not just a brand it's a bold reset. La…" at bounding box center [307, 191] width 454 height 367
click at [444, 7] on span "Save" at bounding box center [440, 9] width 9 height 6
click at [247, 8] on icon at bounding box center [249, 9] width 6 height 6
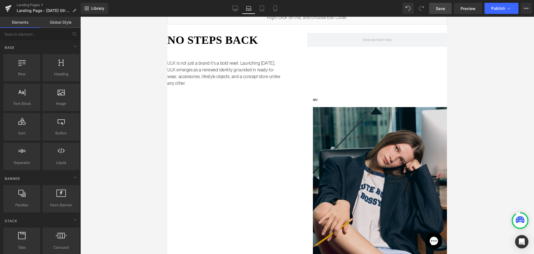
scroll to position [0, 0]
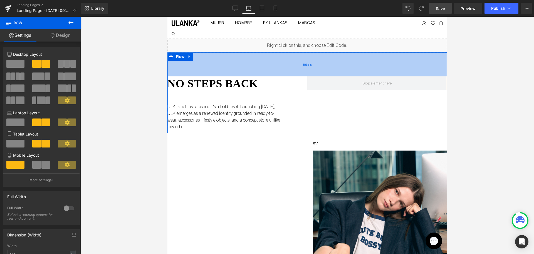
drag, startPoint x: 280, startPoint y: 58, endPoint x: 280, endPoint y: 73, distance: 15.6
click at [280, 73] on div "86px" at bounding box center [308, 64] width 280 height 24
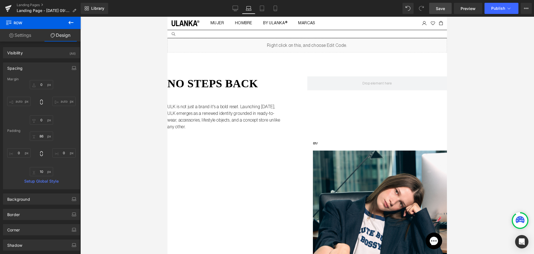
click at [446, 12] on link "Save" at bounding box center [440, 8] width 23 height 11
click at [235, 9] on icon at bounding box center [236, 9] width 6 height 6
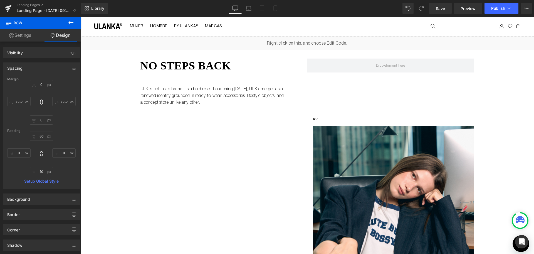
type input "0"
type input "30"
type input "0"
type input "10"
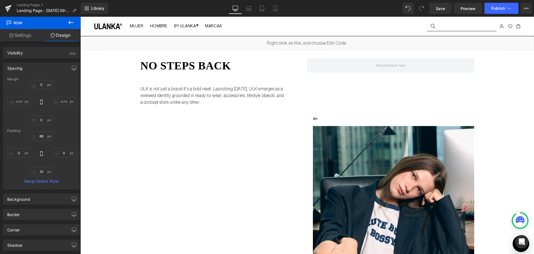
type input "0"
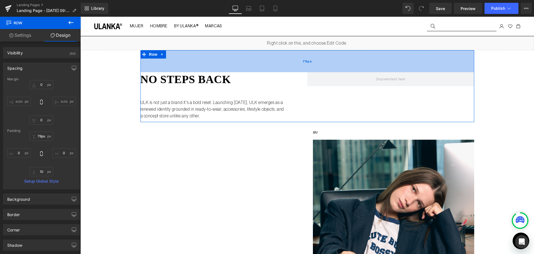
type input "80px"
drag, startPoint x: 295, startPoint y: 54, endPoint x: 296, endPoint y: 68, distance: 14.0
click at [296, 68] on div "80px" at bounding box center [308, 61] width 334 height 22
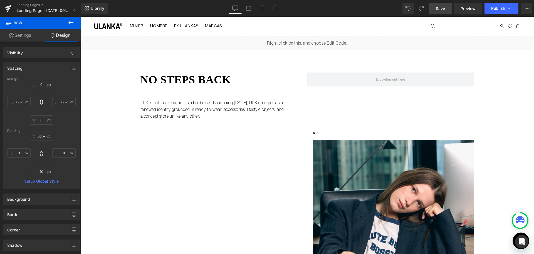
click at [435, 9] on link "Save" at bounding box center [440, 8] width 23 height 11
